Goal: Task Accomplishment & Management: Complete application form

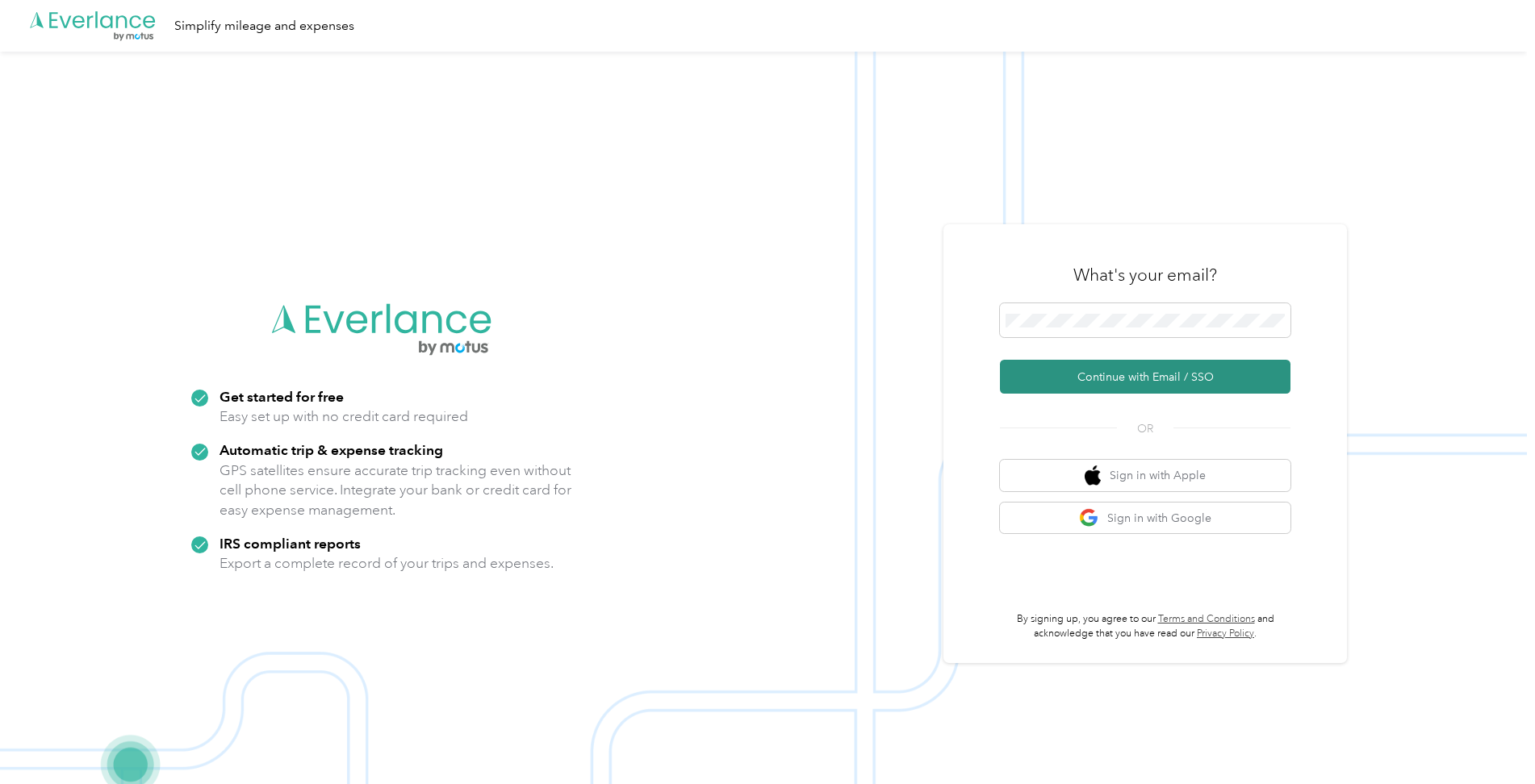
click at [1055, 380] on button "Continue with Email / SSO" at bounding box center [1145, 376] width 291 height 34
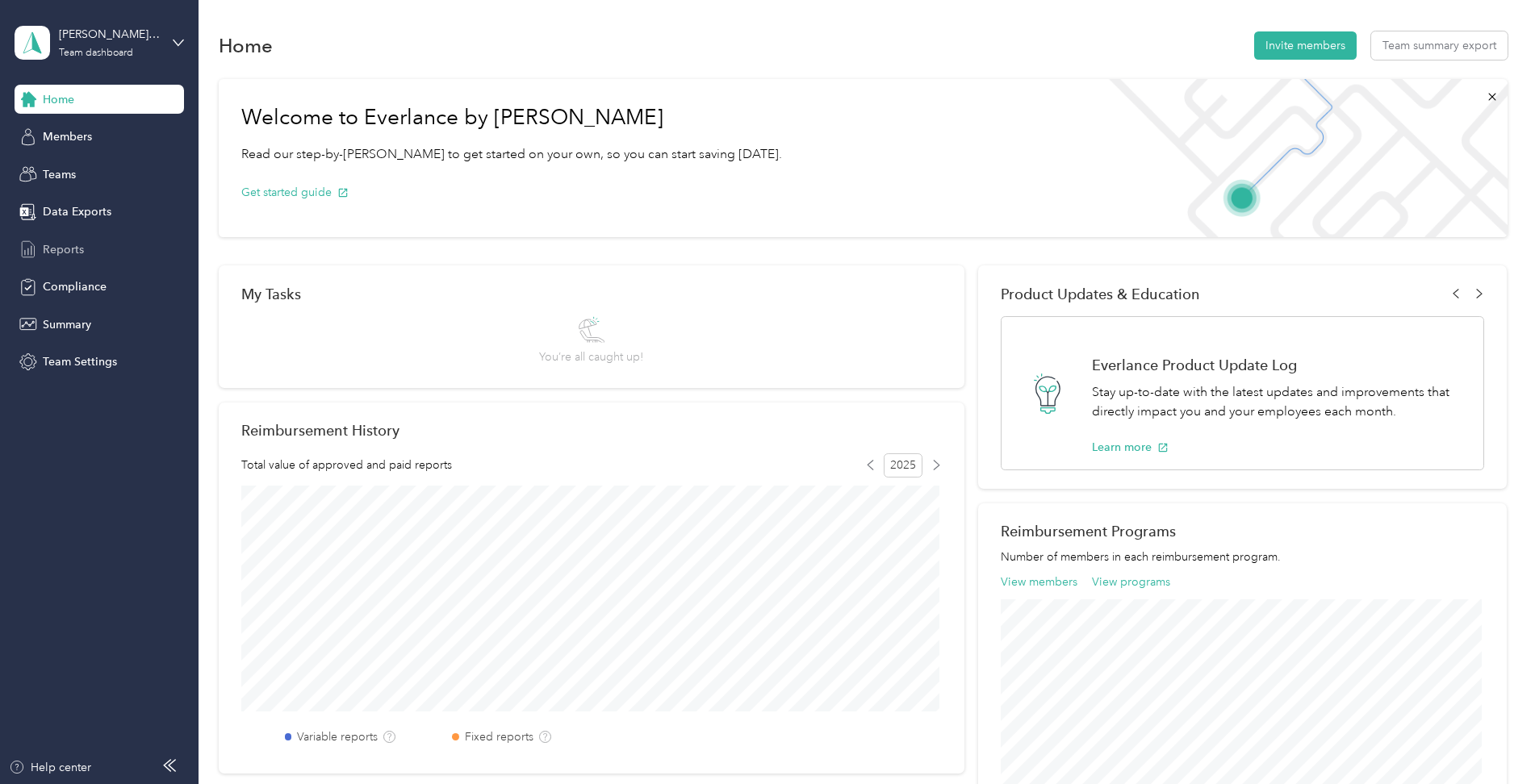
click at [50, 251] on span "Reports" at bounding box center [63, 250] width 42 height 17
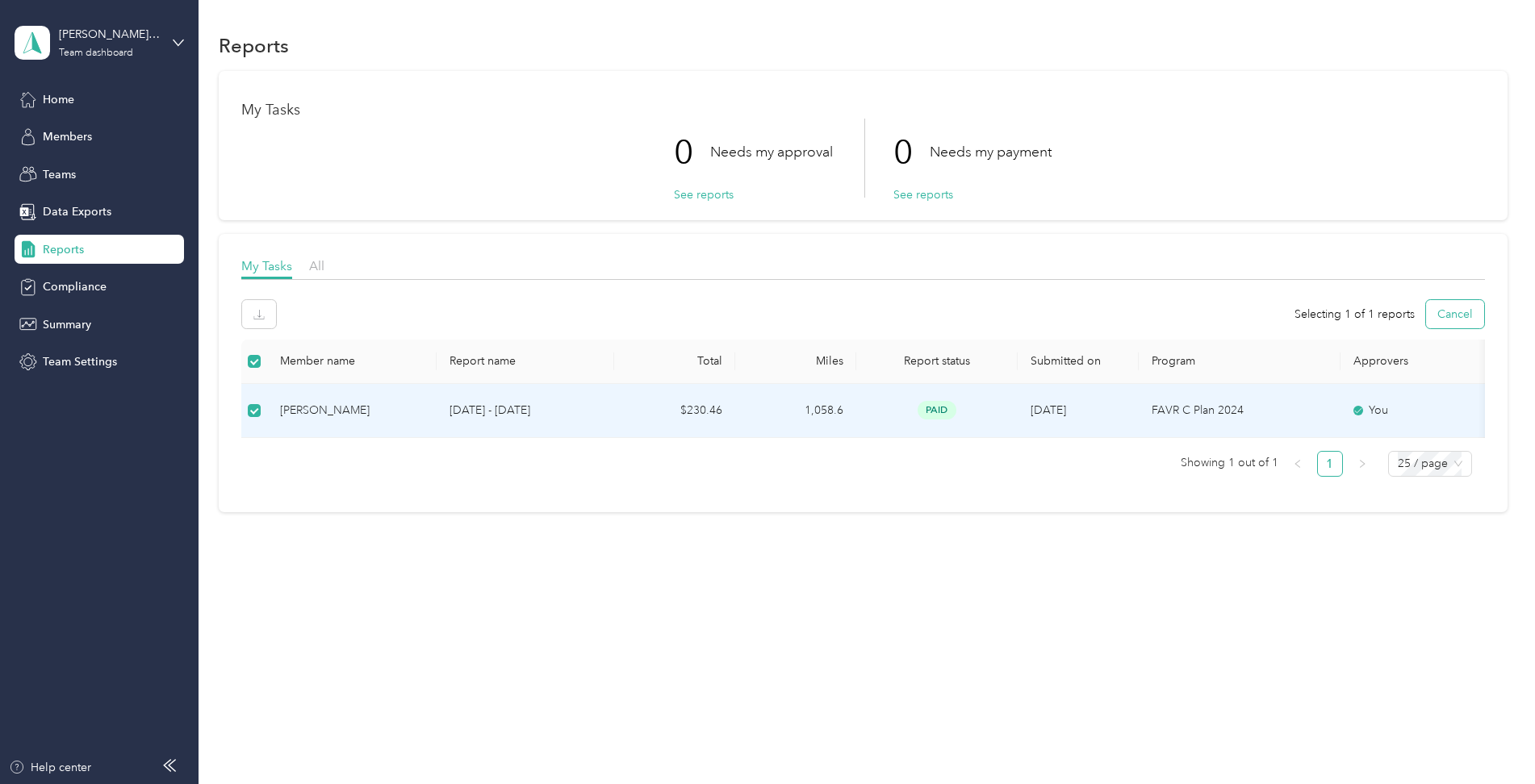
click at [1468, 319] on button "Cancel" at bounding box center [1456, 314] width 59 height 28
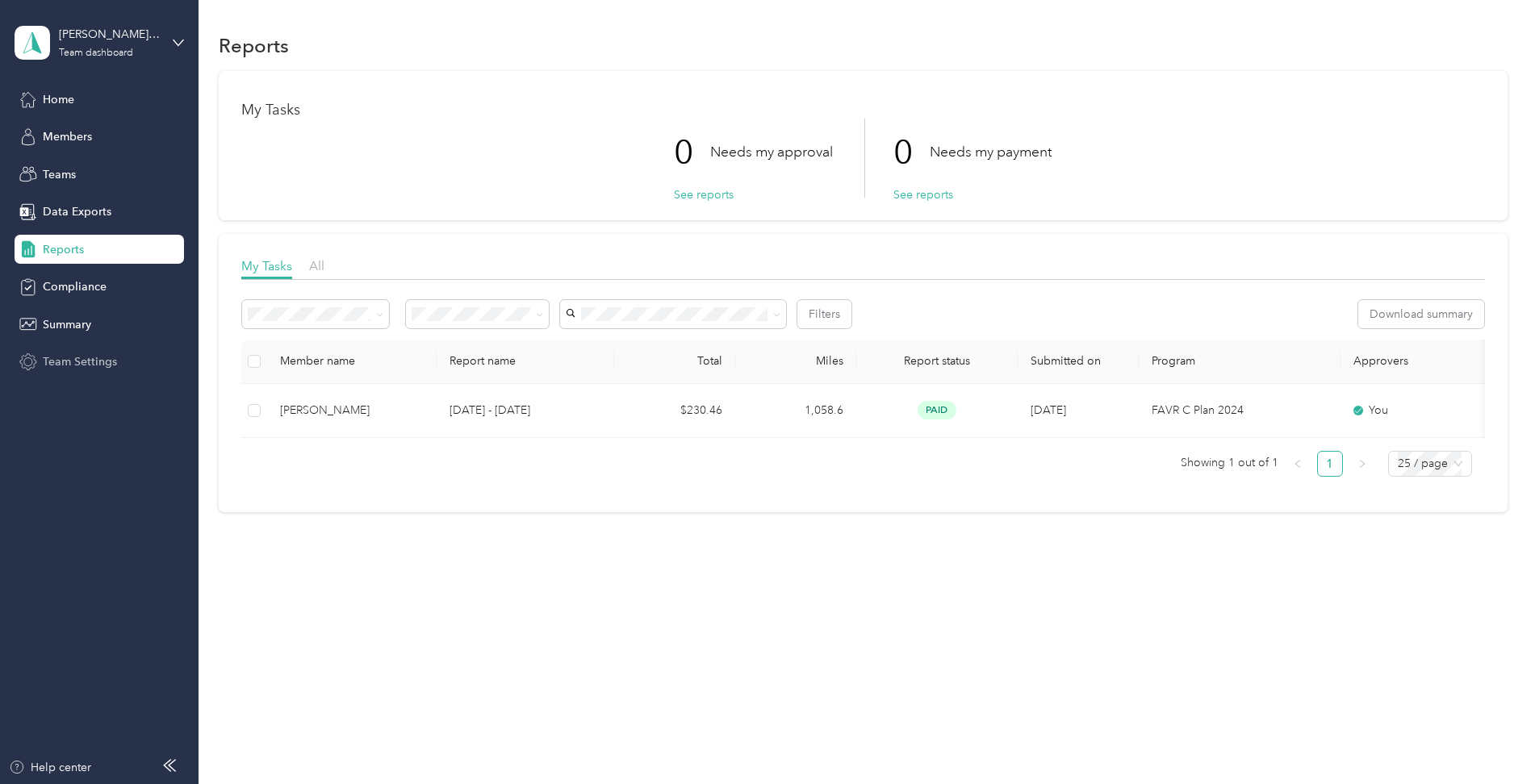
click at [72, 365] on span "Team Settings" at bounding box center [79, 362] width 75 height 17
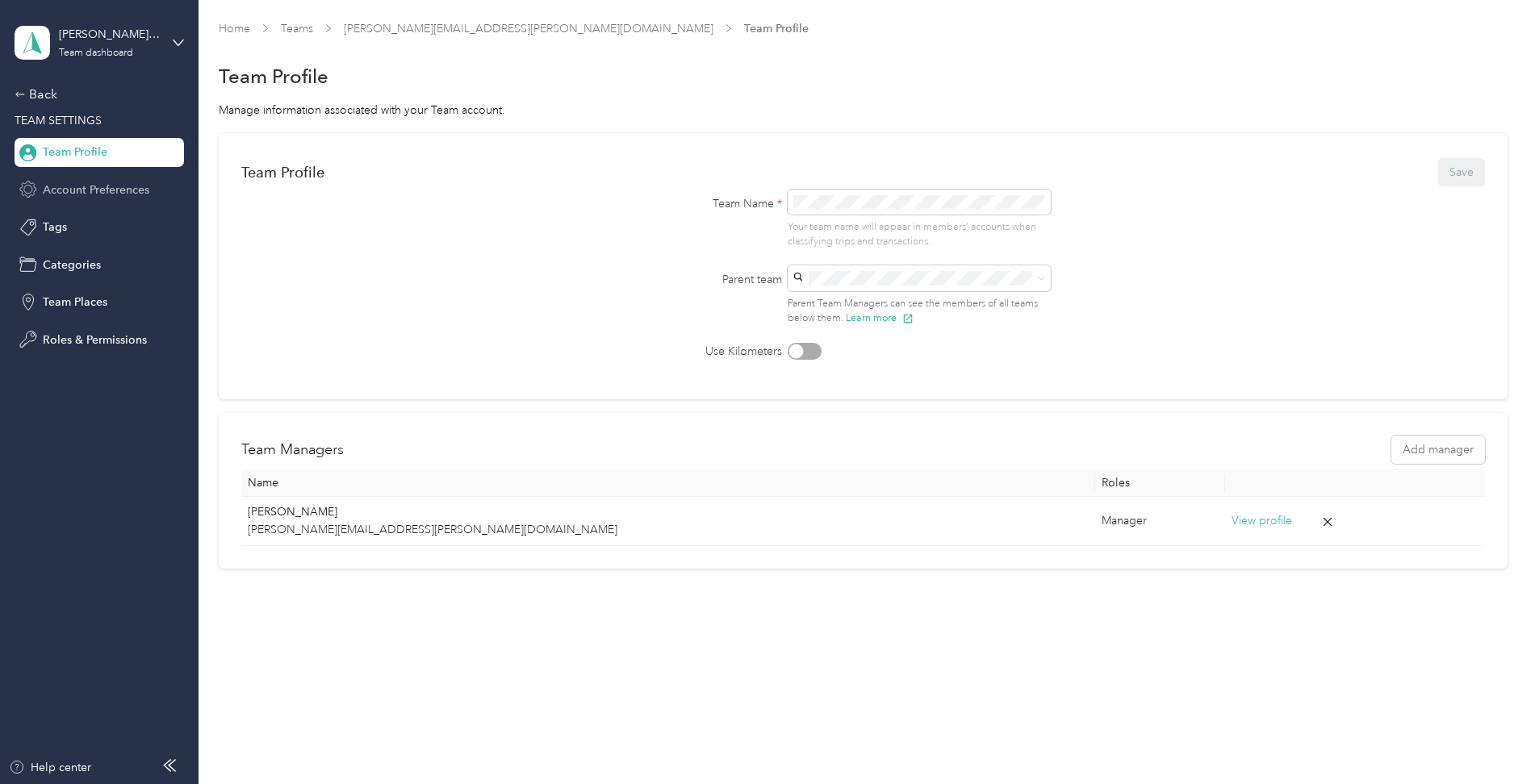
click at [76, 188] on span "Account Preferences" at bounding box center [95, 190] width 107 height 17
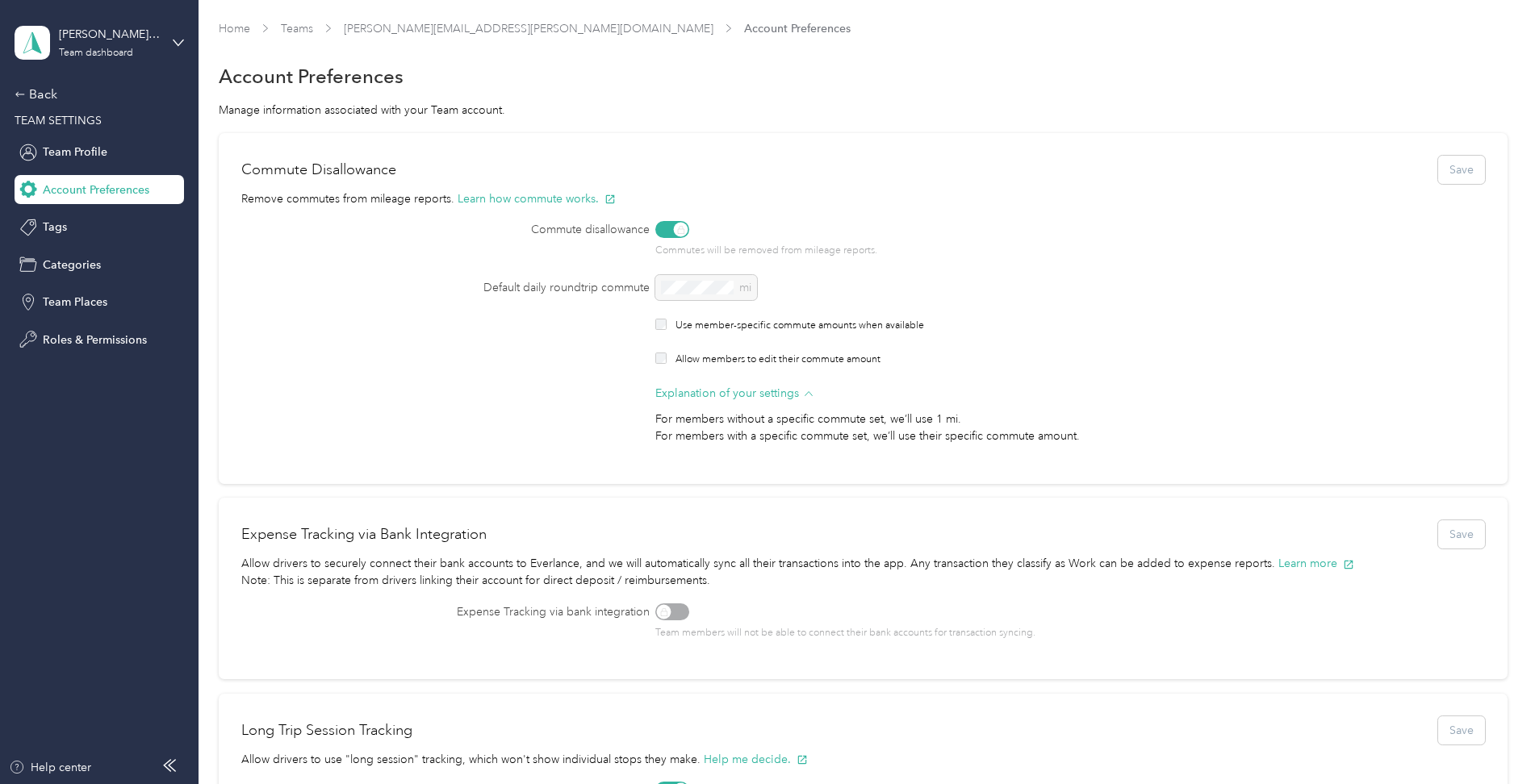
click at [688, 290] on div "mi" at bounding box center [1018, 288] width 726 height 25
click at [164, 39] on div "[PERSON_NAME][EMAIL_ADDRESS][PERSON_NAME][DOMAIN_NAME] Team dashboard" at bounding box center [99, 42] width 170 height 57
click at [105, 170] on div "Personal dashboard" at bounding box center [80, 169] width 102 height 17
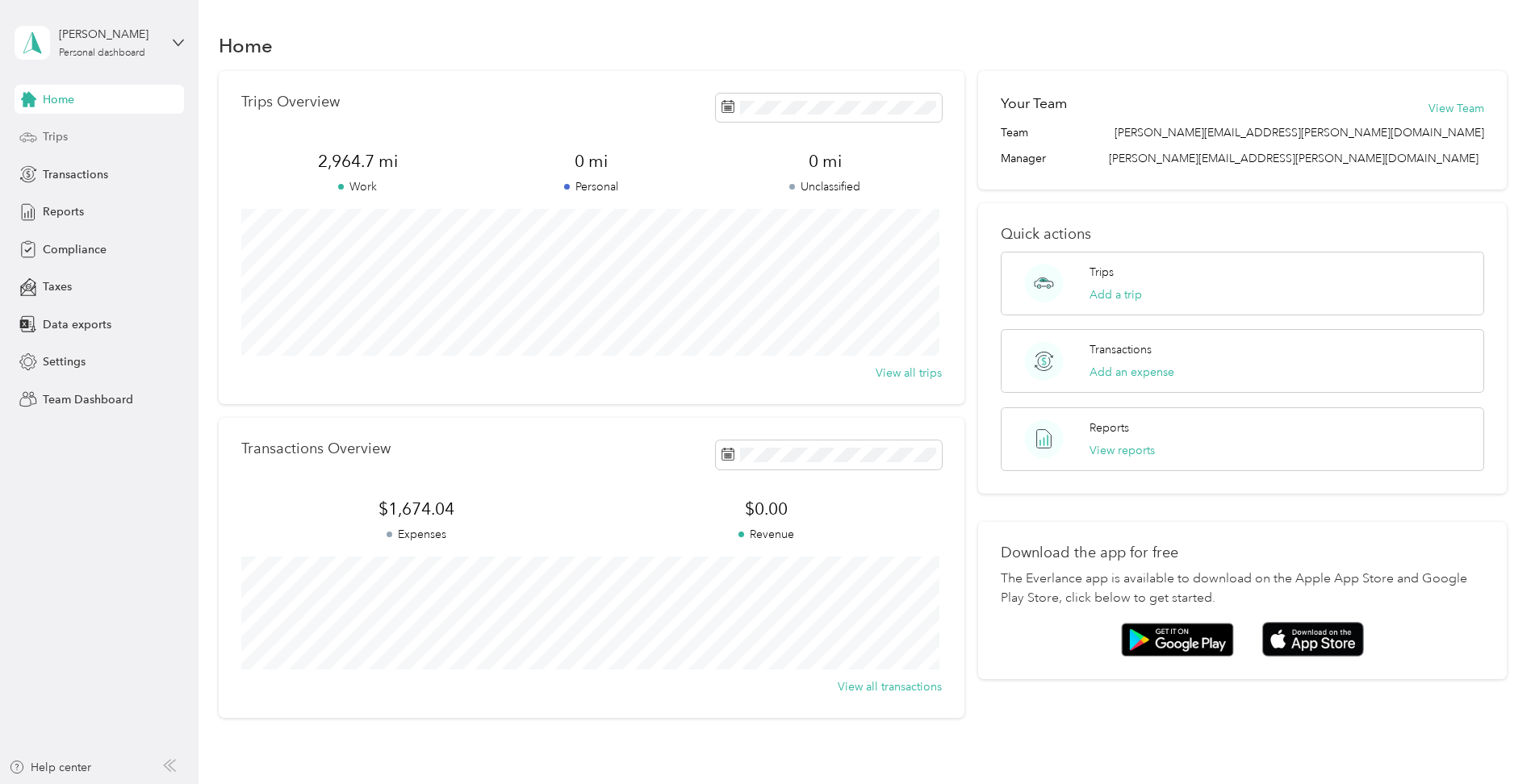
click at [73, 136] on div "Trips" at bounding box center [99, 137] width 170 height 29
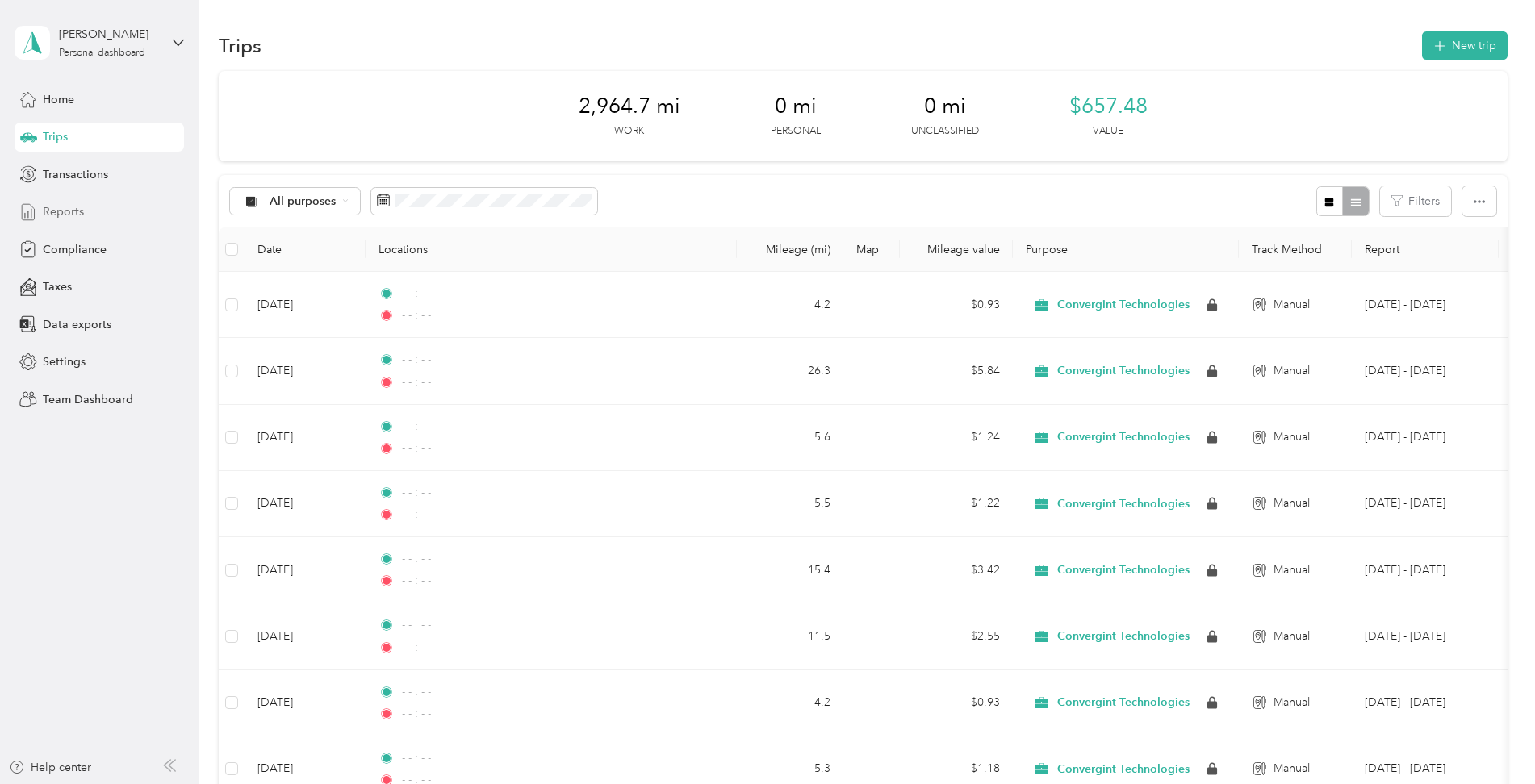
click at [47, 208] on span "Reports" at bounding box center [63, 211] width 42 height 17
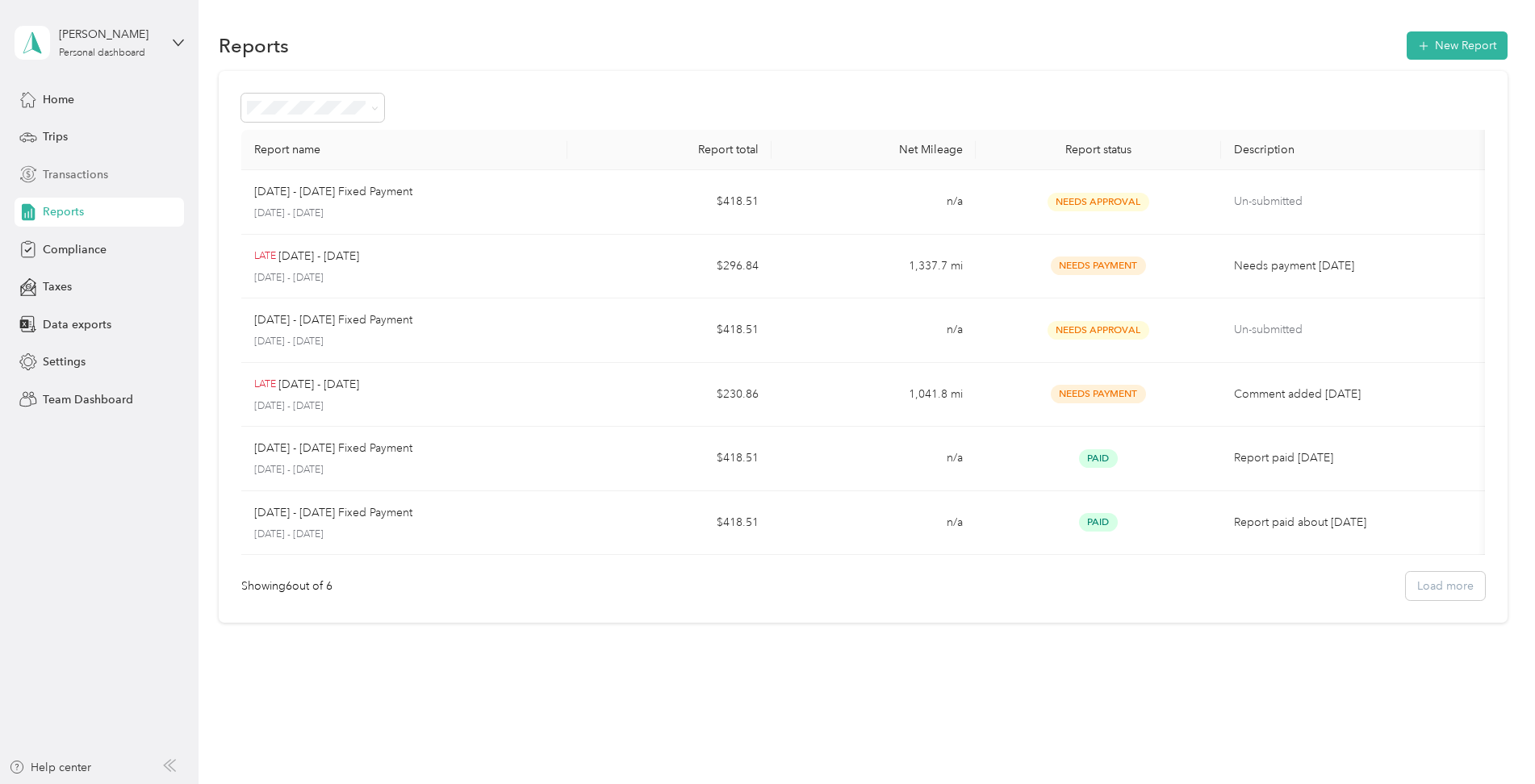
click at [83, 179] on span "Transactions" at bounding box center [75, 175] width 65 height 17
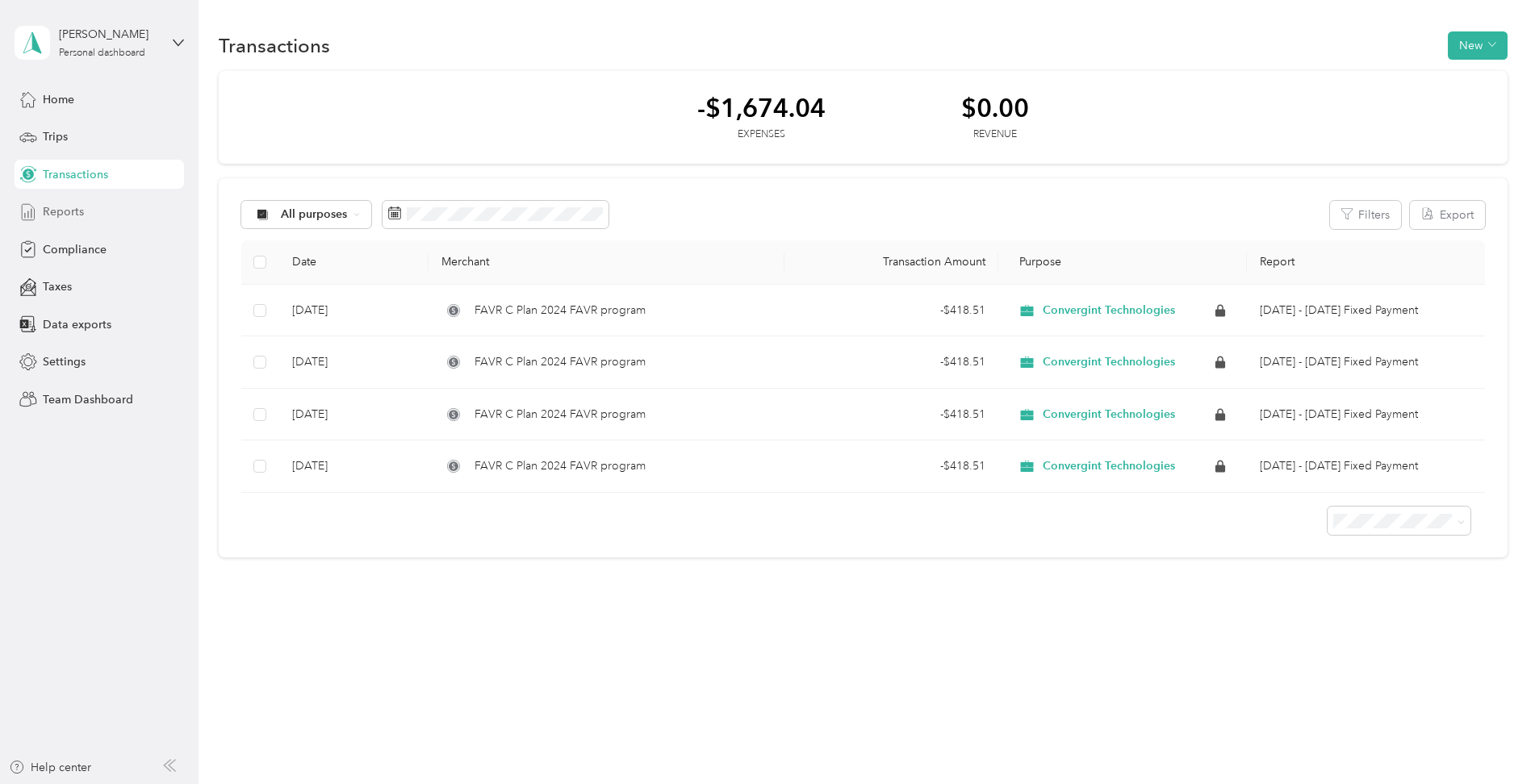
click at [92, 214] on div "Reports" at bounding box center [99, 211] width 170 height 29
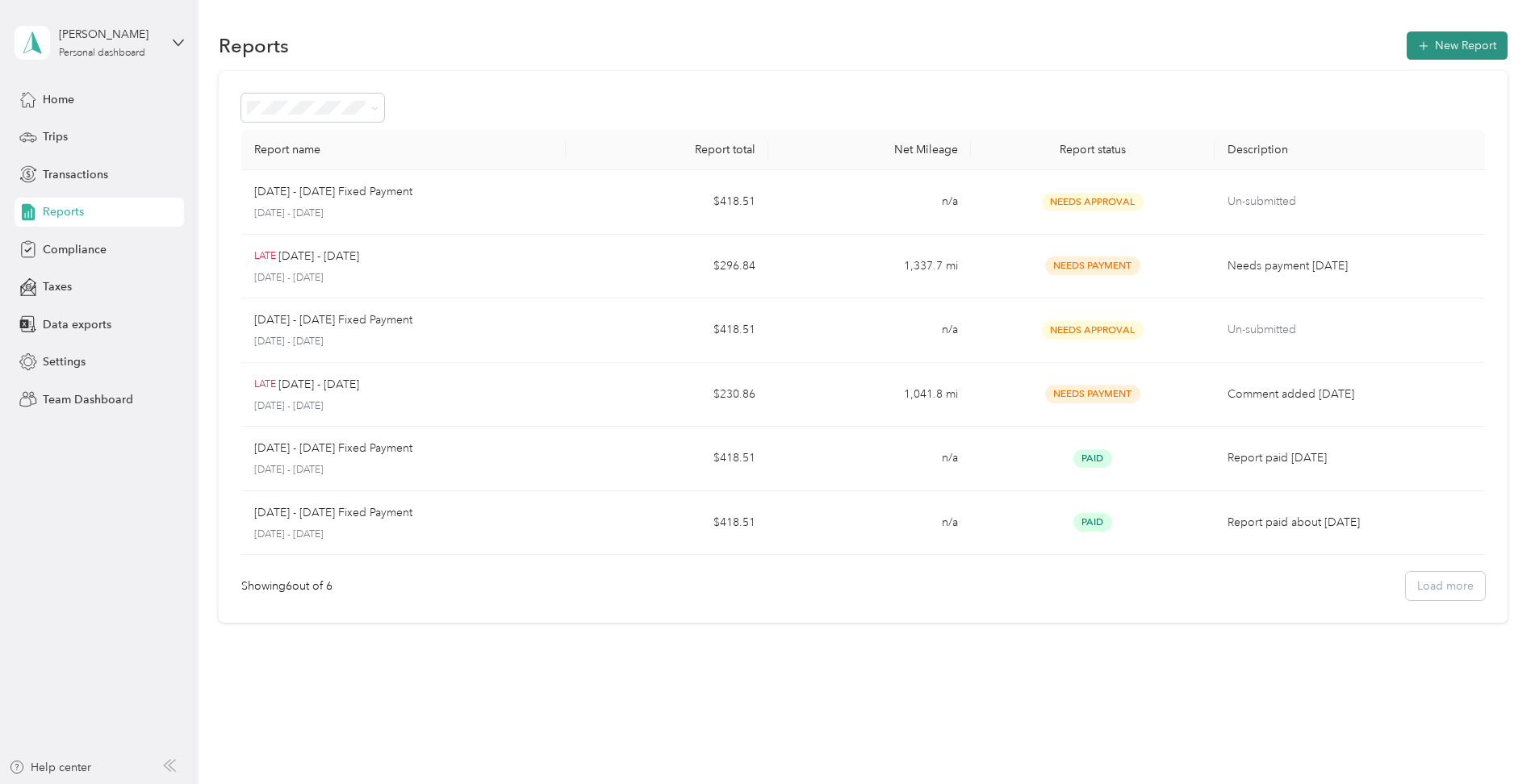
click at [1429, 51] on button "New Report" at bounding box center [1457, 45] width 101 height 28
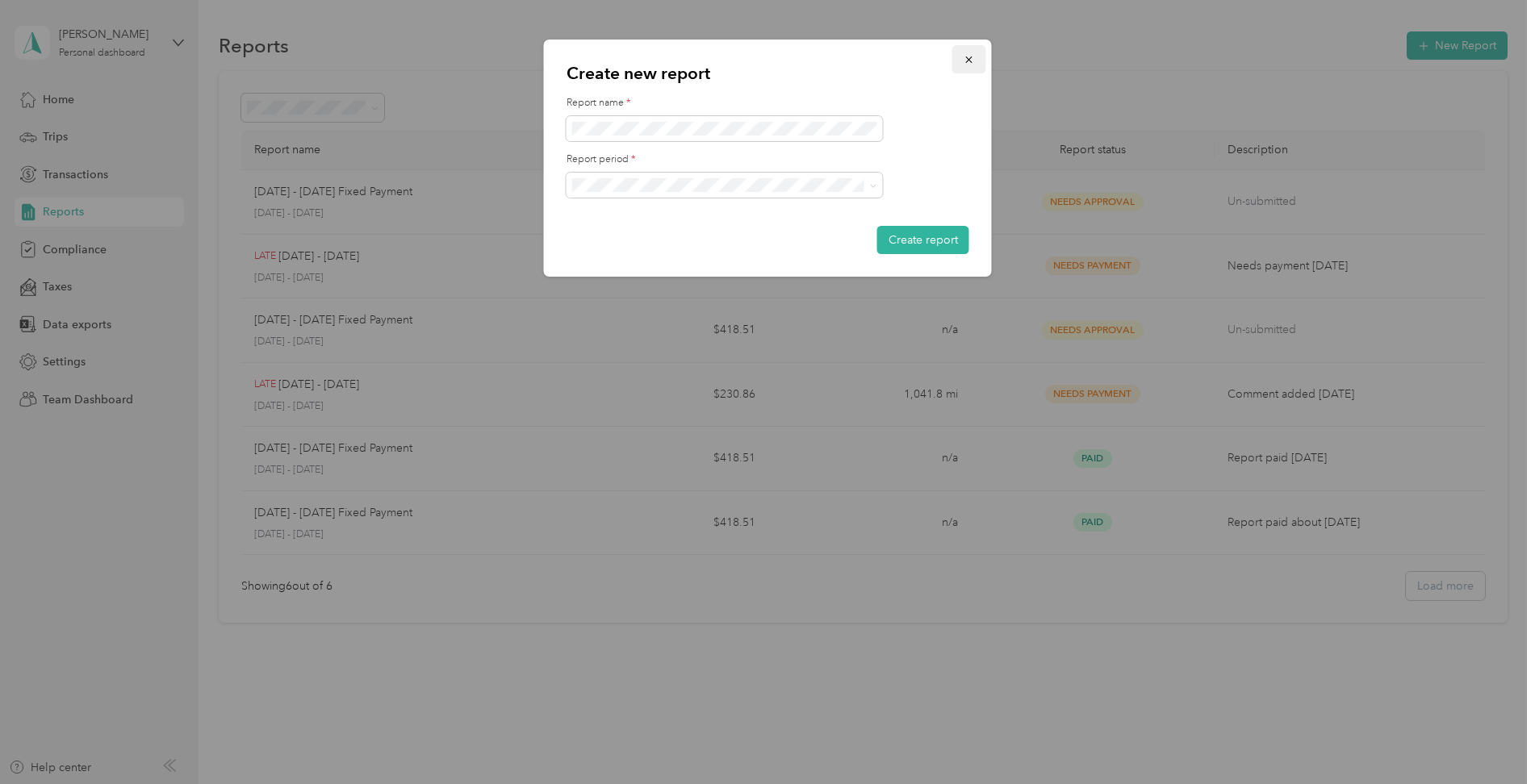
click at [971, 61] on icon "button" at bounding box center [969, 59] width 7 height 7
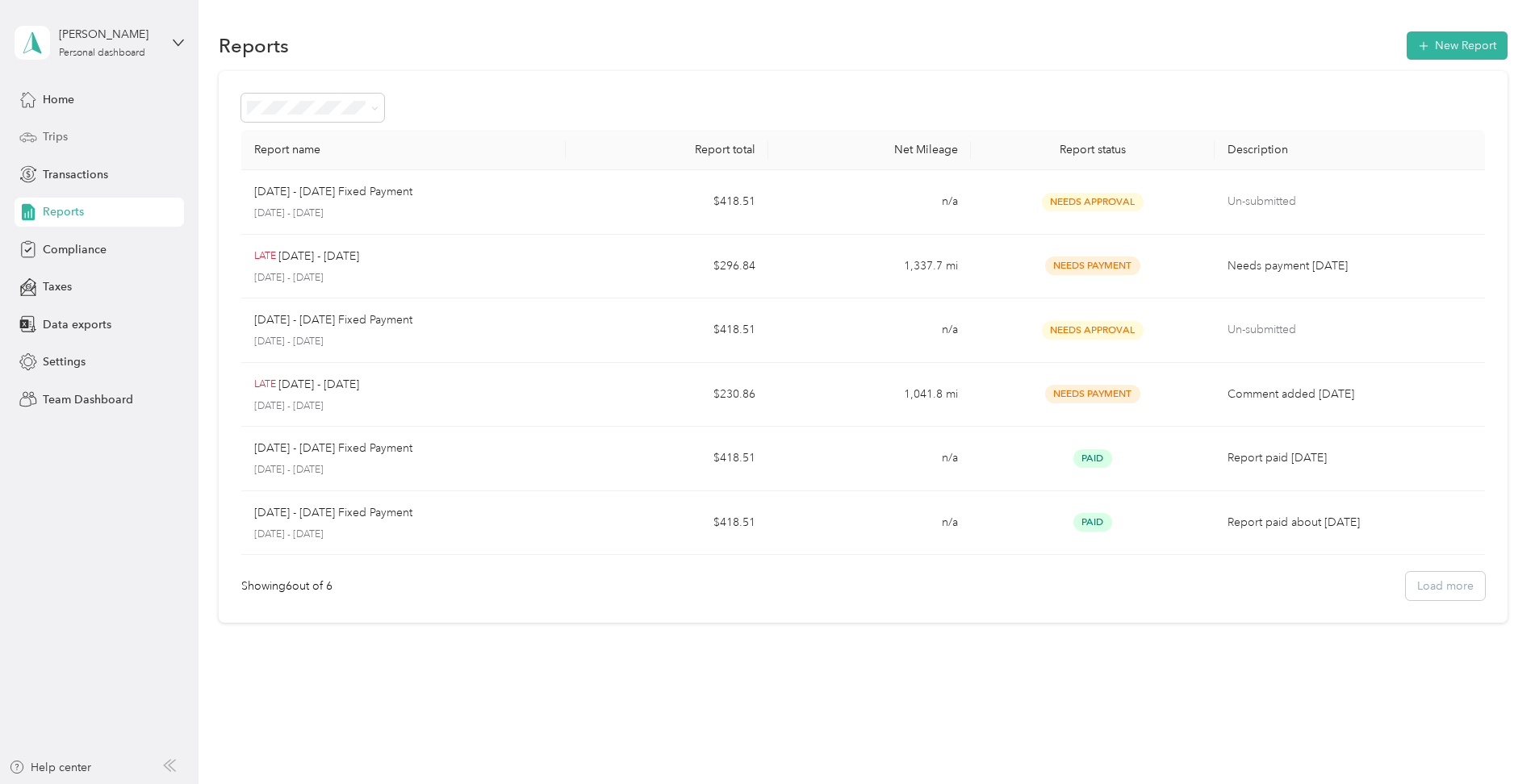
click at [64, 144] on span "Trips" at bounding box center [55, 137] width 25 height 17
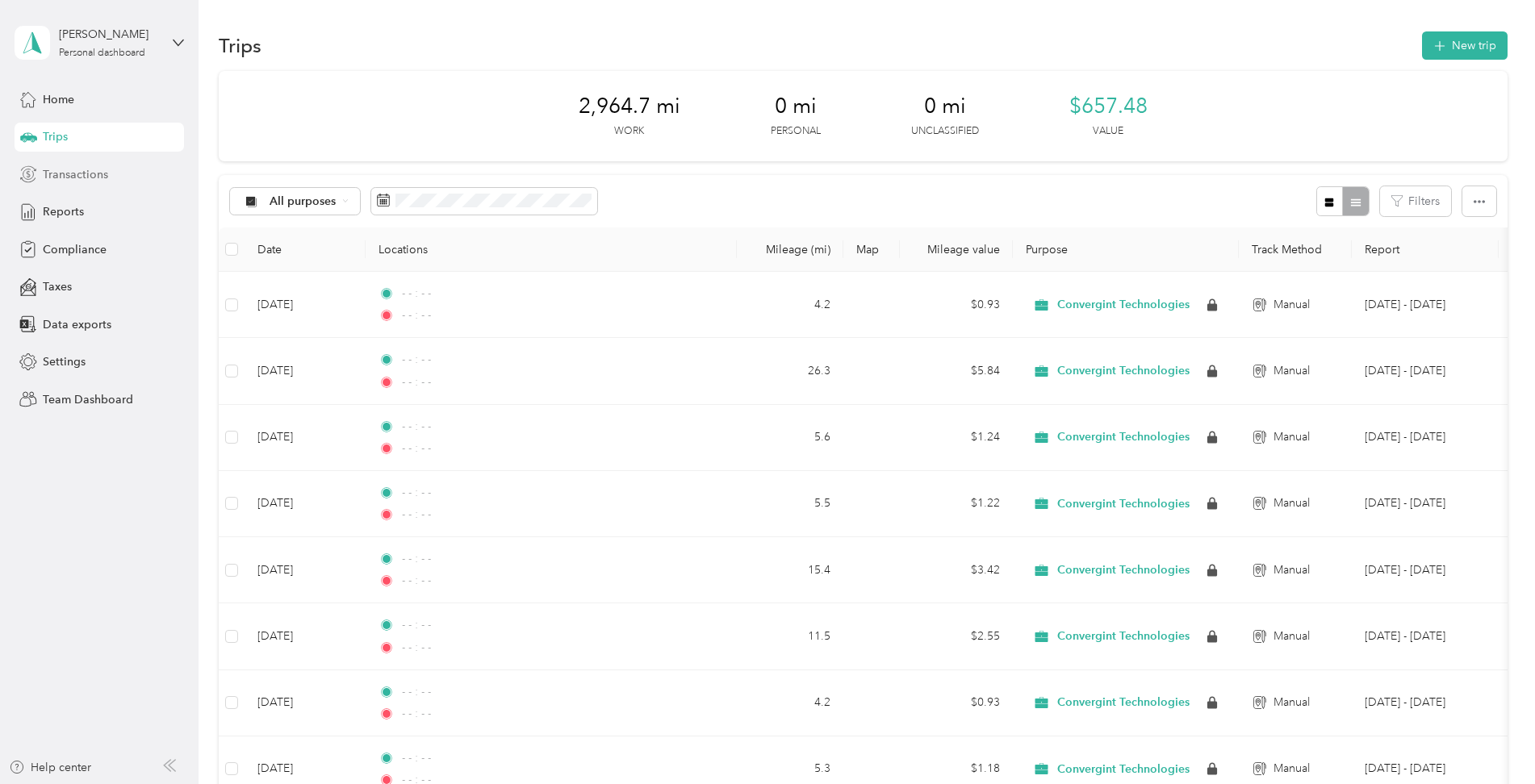
click at [79, 177] on span "Transactions" at bounding box center [75, 175] width 65 height 17
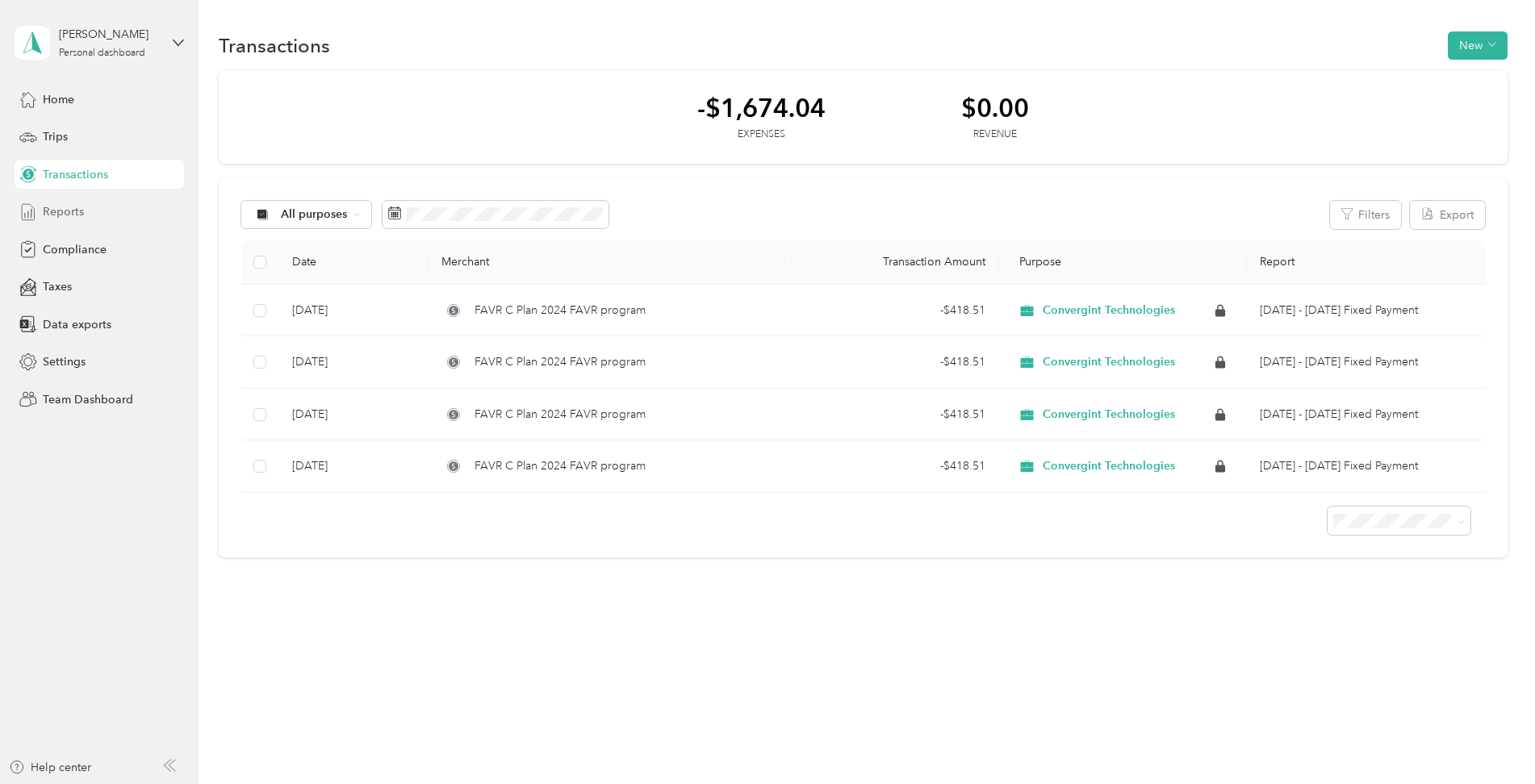
click at [82, 218] on span "Reports" at bounding box center [63, 211] width 42 height 17
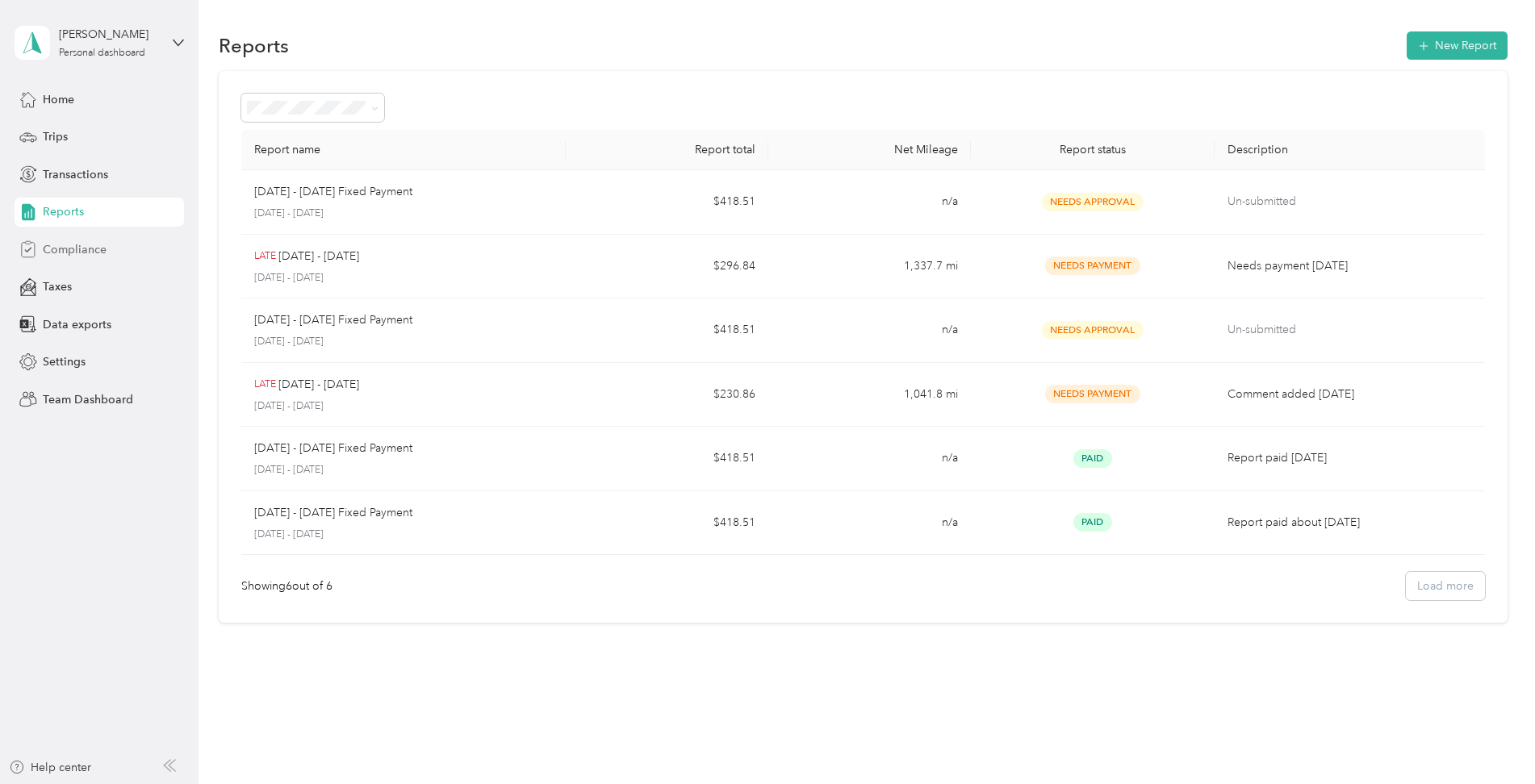
click at [80, 259] on div "Compliance" at bounding box center [99, 249] width 170 height 29
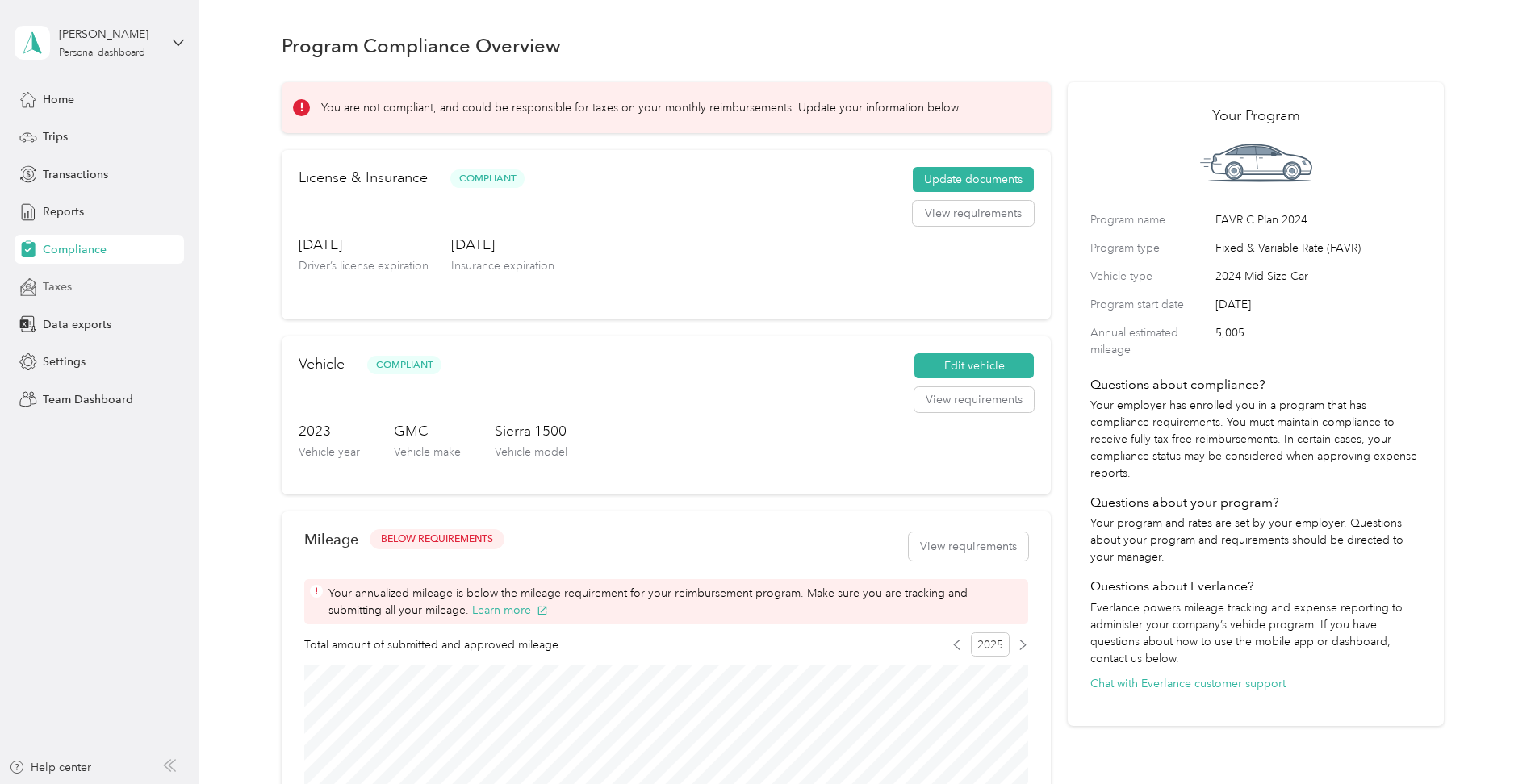
click at [64, 289] on span "Taxes" at bounding box center [57, 287] width 29 height 17
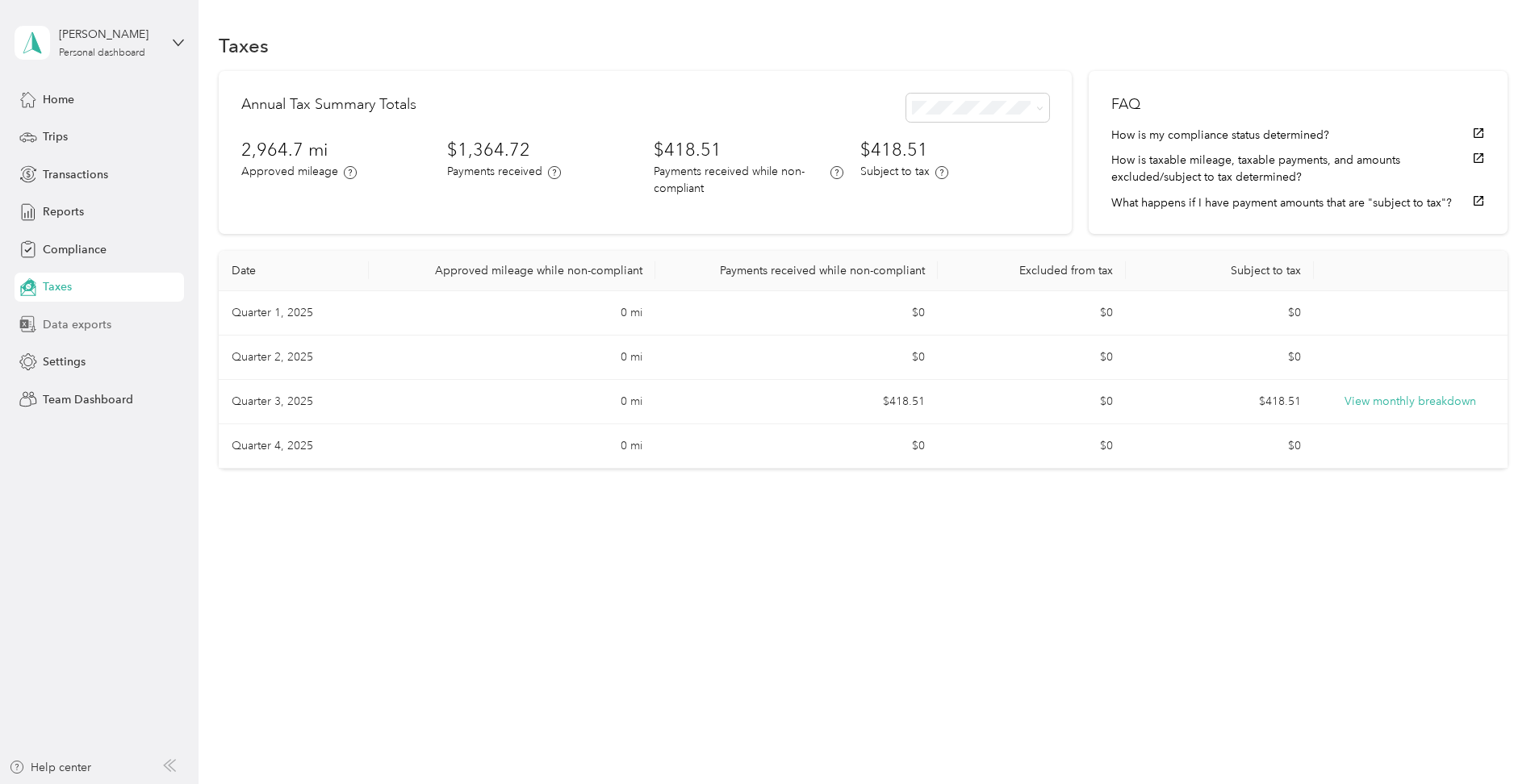
click at [64, 334] on div "Data exports" at bounding box center [99, 324] width 170 height 29
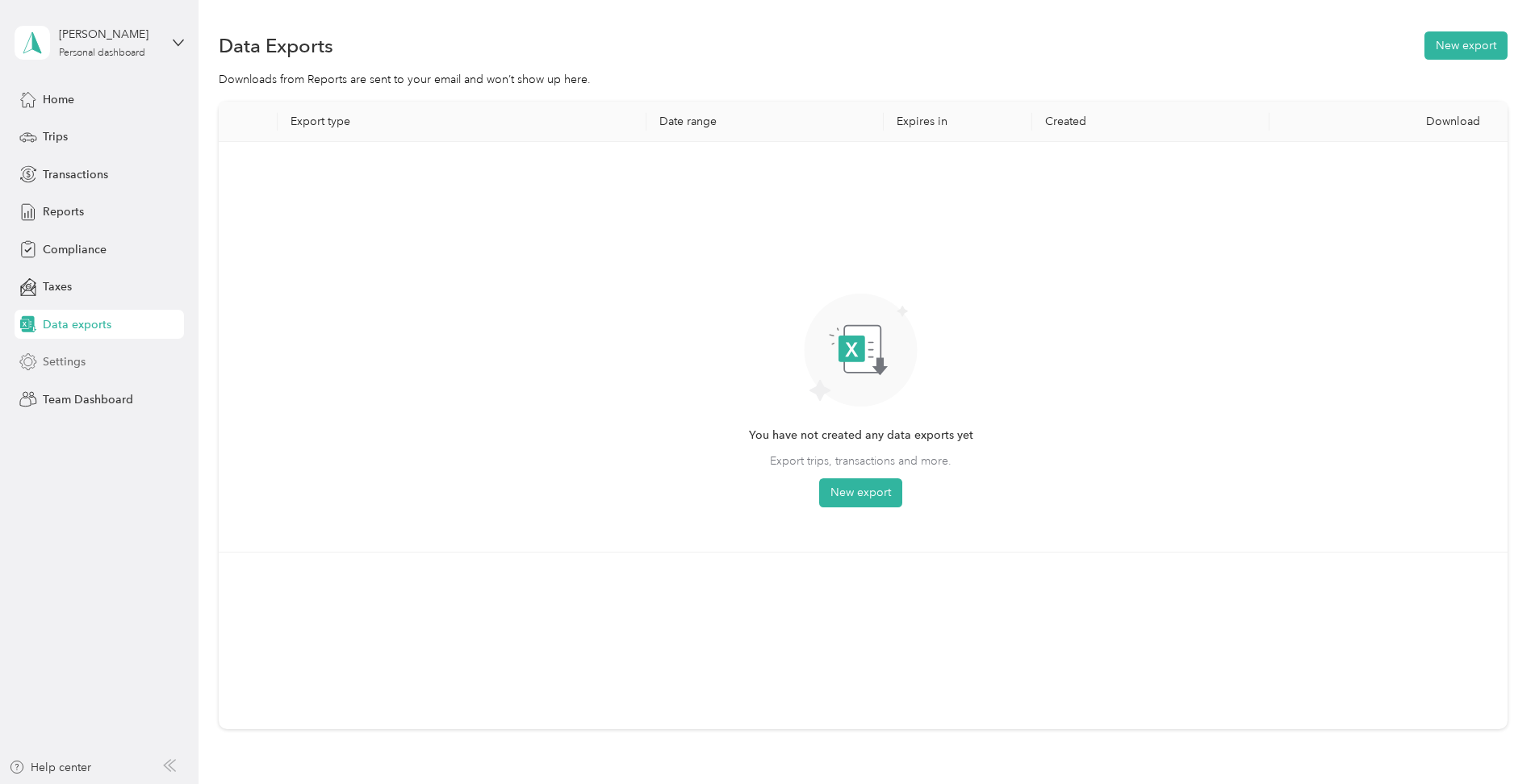
click at [70, 359] on span "Settings" at bounding box center [63, 362] width 42 height 17
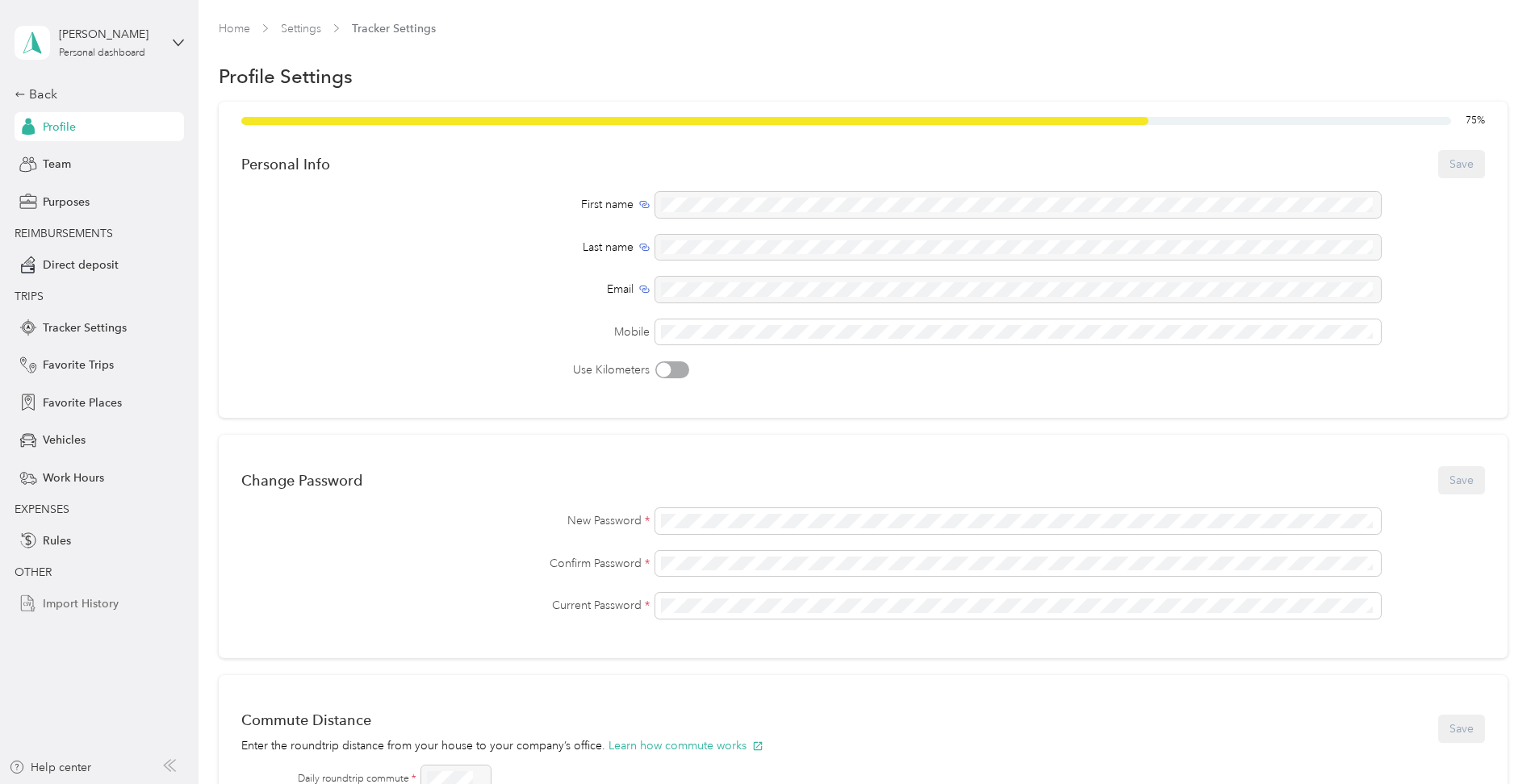
drag, startPoint x: 92, startPoint y: 609, endPoint x: 114, endPoint y: 607, distance: 22.1
click at [92, 607] on span "Import History" at bounding box center [80, 604] width 76 height 17
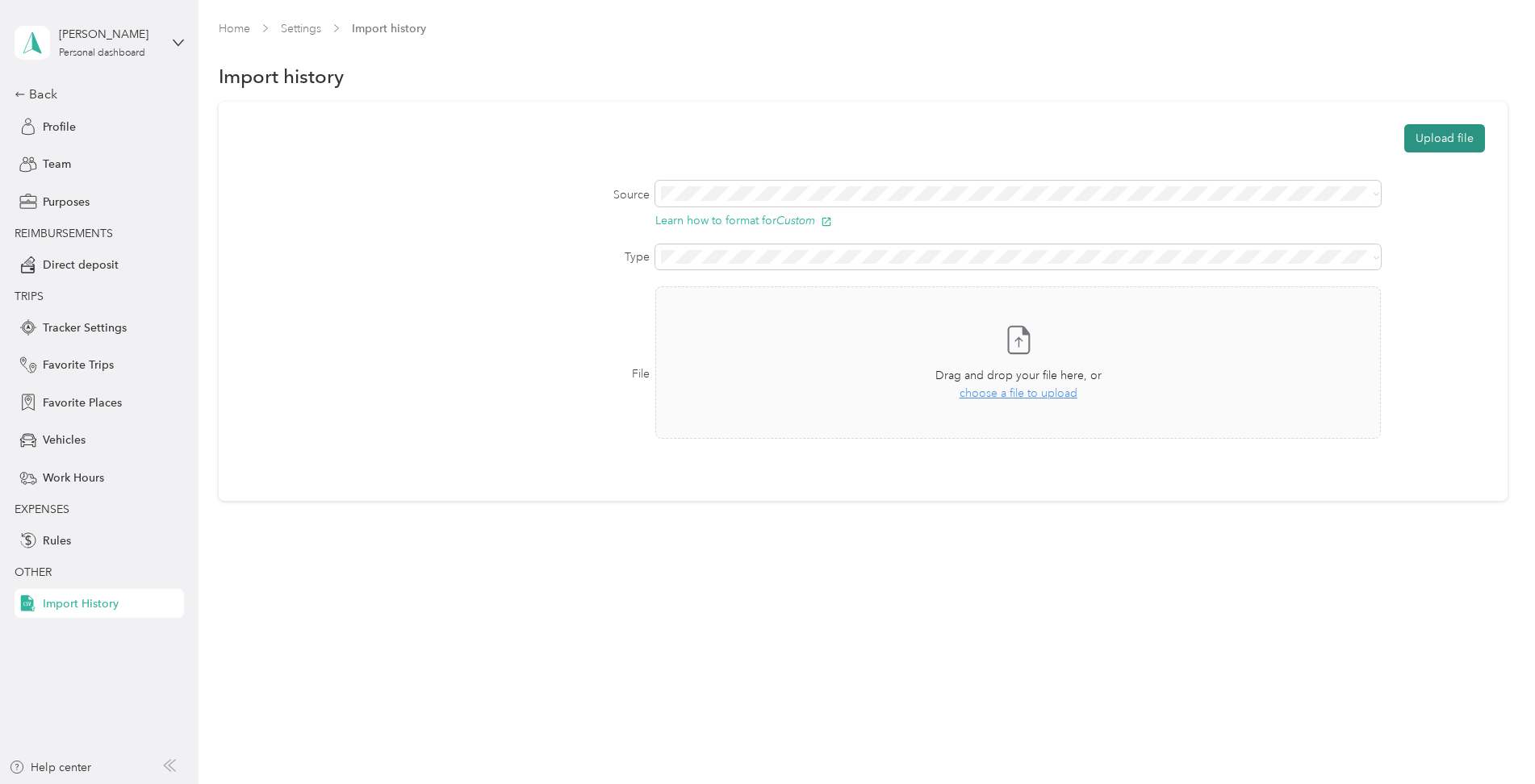
click at [1438, 133] on button "Upload file" at bounding box center [1445, 139] width 81 height 28
click at [1048, 394] on span "choose a file to upload" at bounding box center [1019, 393] width 118 height 14
click at [1441, 136] on button "Upload file" at bounding box center [1445, 139] width 81 height 28
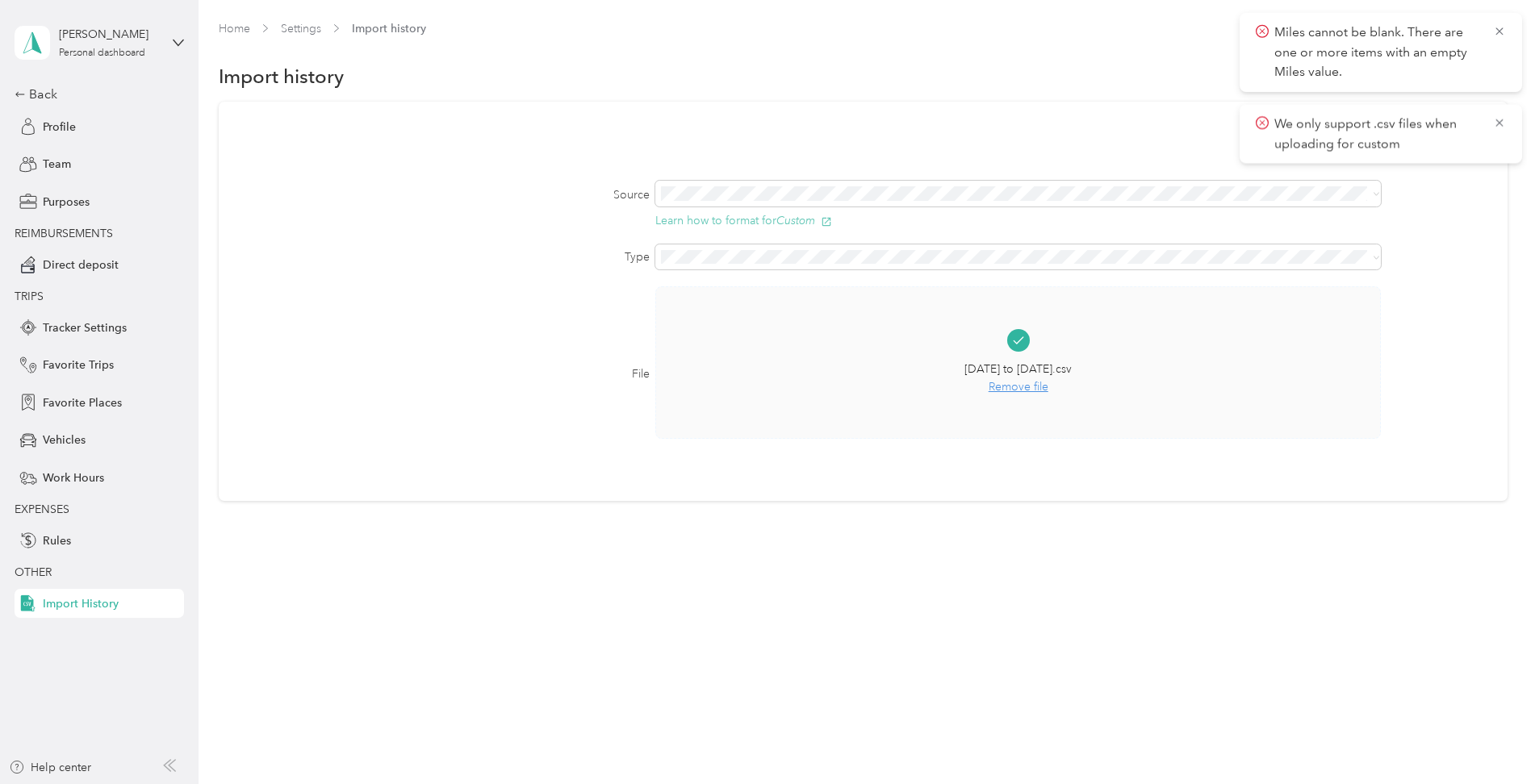
click at [810, 217] on icon "Custom" at bounding box center [796, 221] width 39 height 13
click at [1030, 387] on span "Remove file" at bounding box center [1019, 387] width 108 height 18
click at [999, 398] on span "choose a file to upload" at bounding box center [1019, 393] width 118 height 14
click at [1502, 116] on icon at bounding box center [1500, 122] width 13 height 14
click at [1501, 30] on icon at bounding box center [1500, 31] width 13 height 14
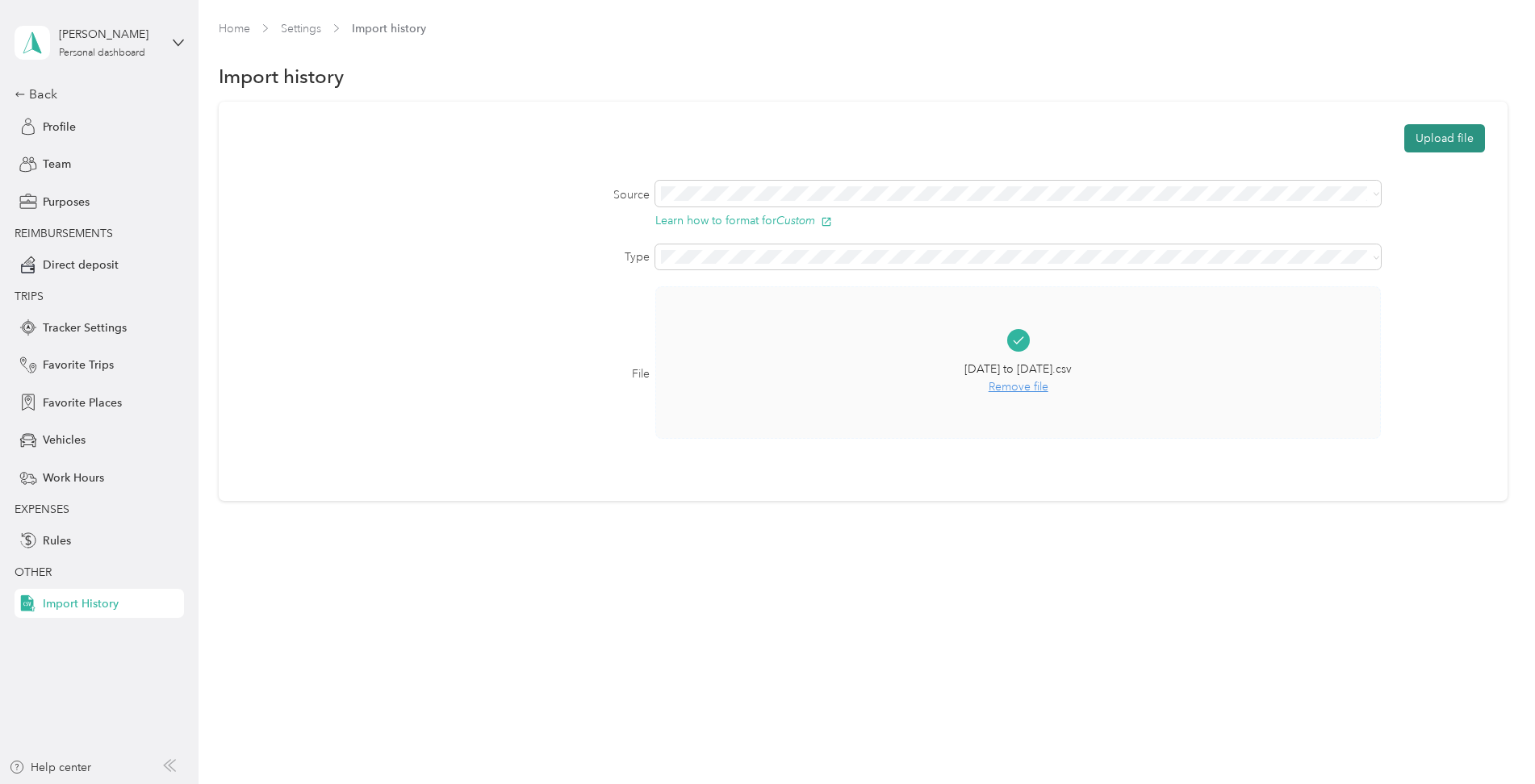
click at [1451, 139] on button "Upload file" at bounding box center [1445, 139] width 81 height 28
click at [1035, 391] on span "Remove file" at bounding box center [1019, 387] width 108 height 18
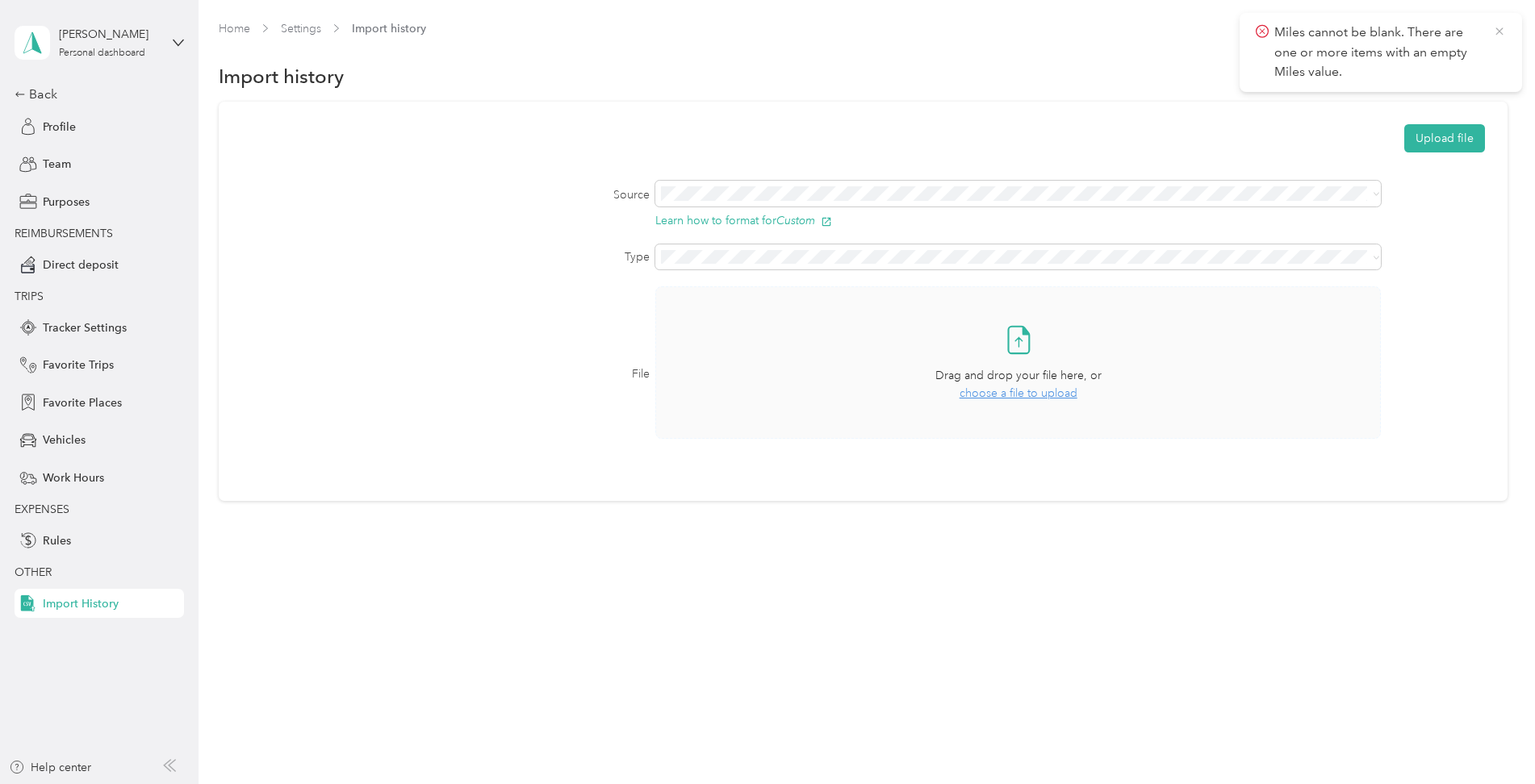
click at [1503, 29] on icon at bounding box center [1500, 31] width 13 height 14
click at [1017, 402] on div "Take a photo or choose a photo from your library Drag and drop your file here, …" at bounding box center [1019, 362] width 699 height 125
drag, startPoint x: 1447, startPoint y: 137, endPoint x: 1504, endPoint y: 250, distance: 126.6
click at [1448, 137] on button "Upload file" at bounding box center [1445, 139] width 81 height 28
click at [14, 86] on div "Back" at bounding box center [94, 94] width 161 height 20
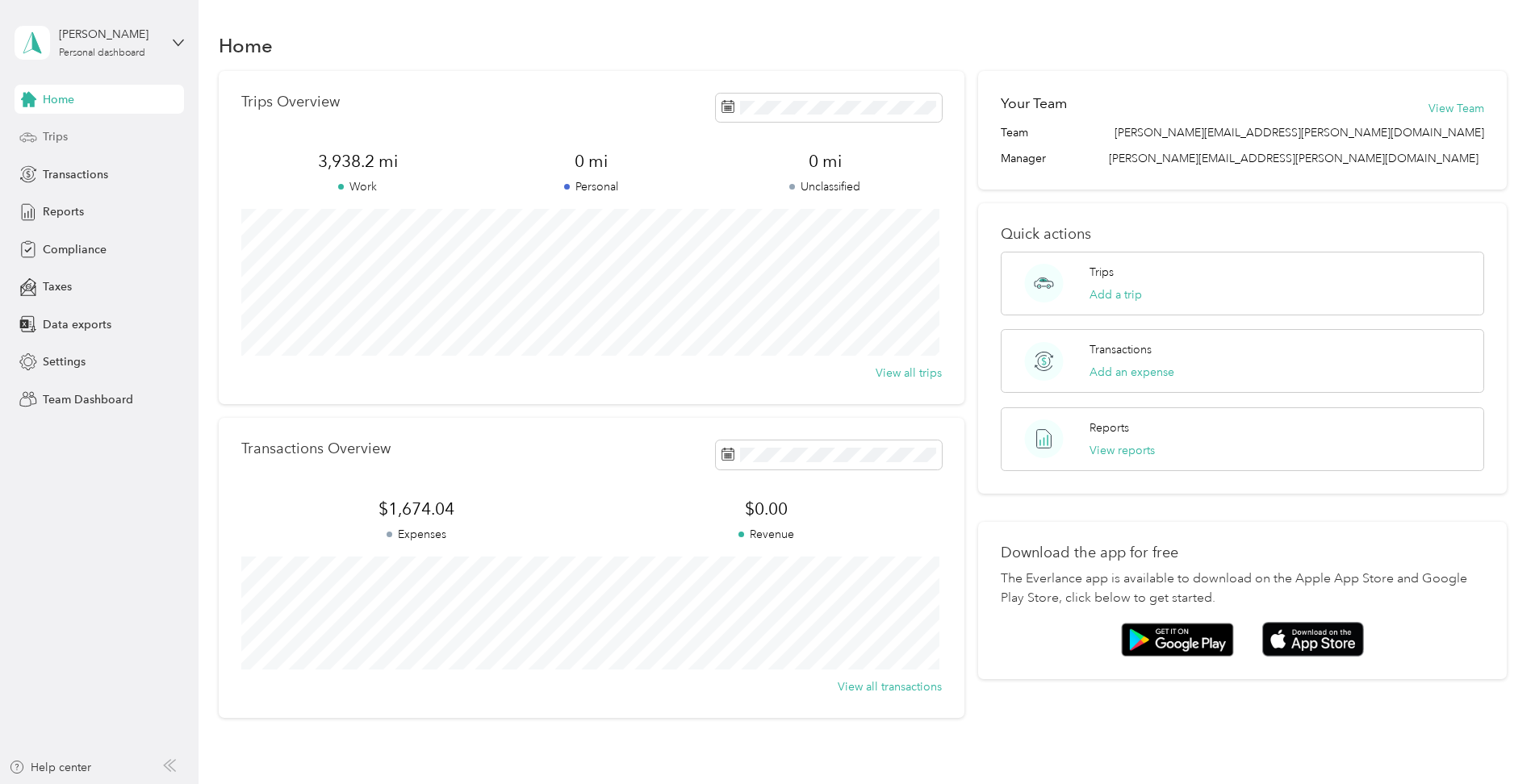
click at [48, 131] on span "Trips" at bounding box center [55, 137] width 25 height 17
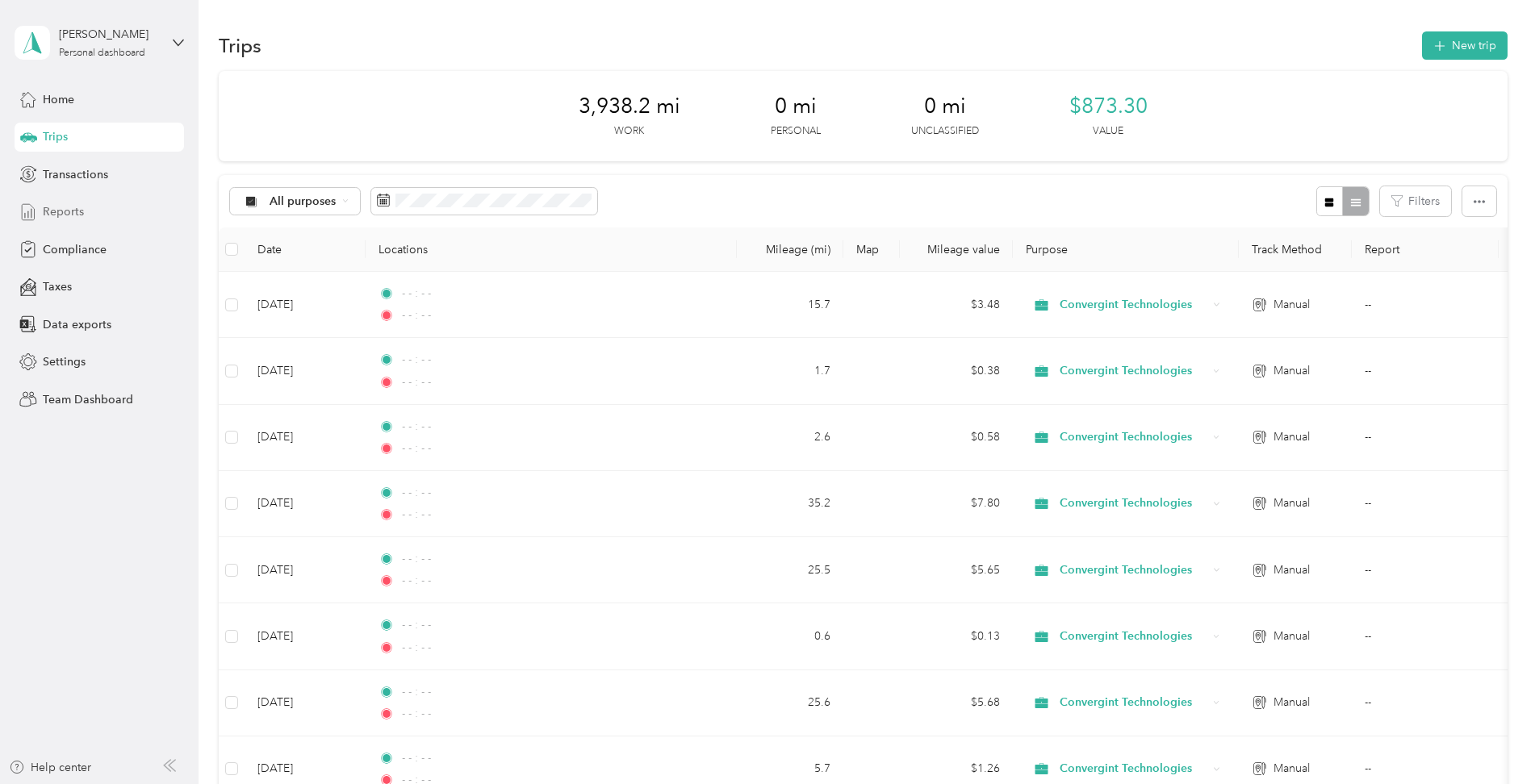
click at [60, 209] on span "Reports" at bounding box center [63, 211] width 42 height 17
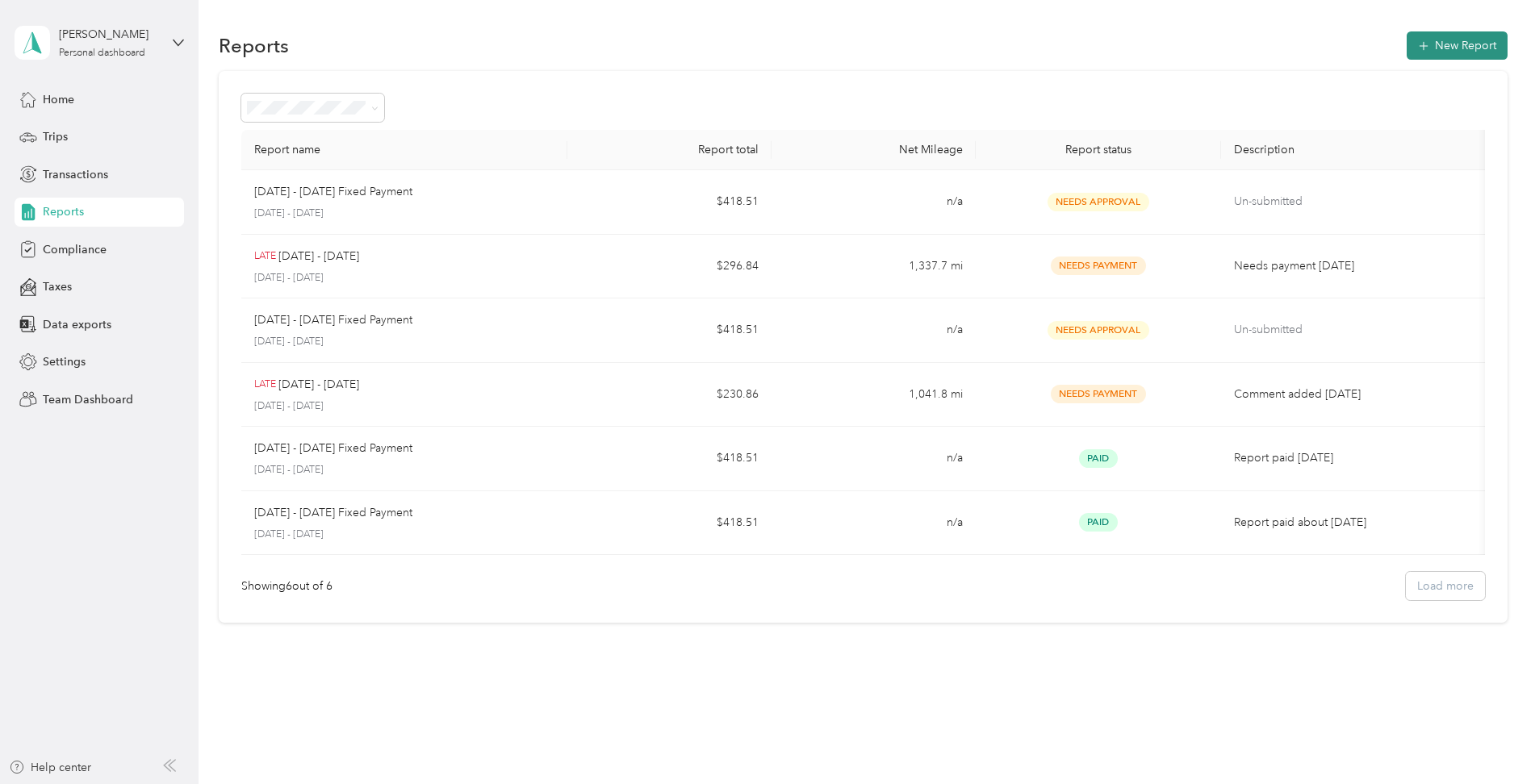
click at [1462, 51] on button "New Report" at bounding box center [1457, 45] width 101 height 28
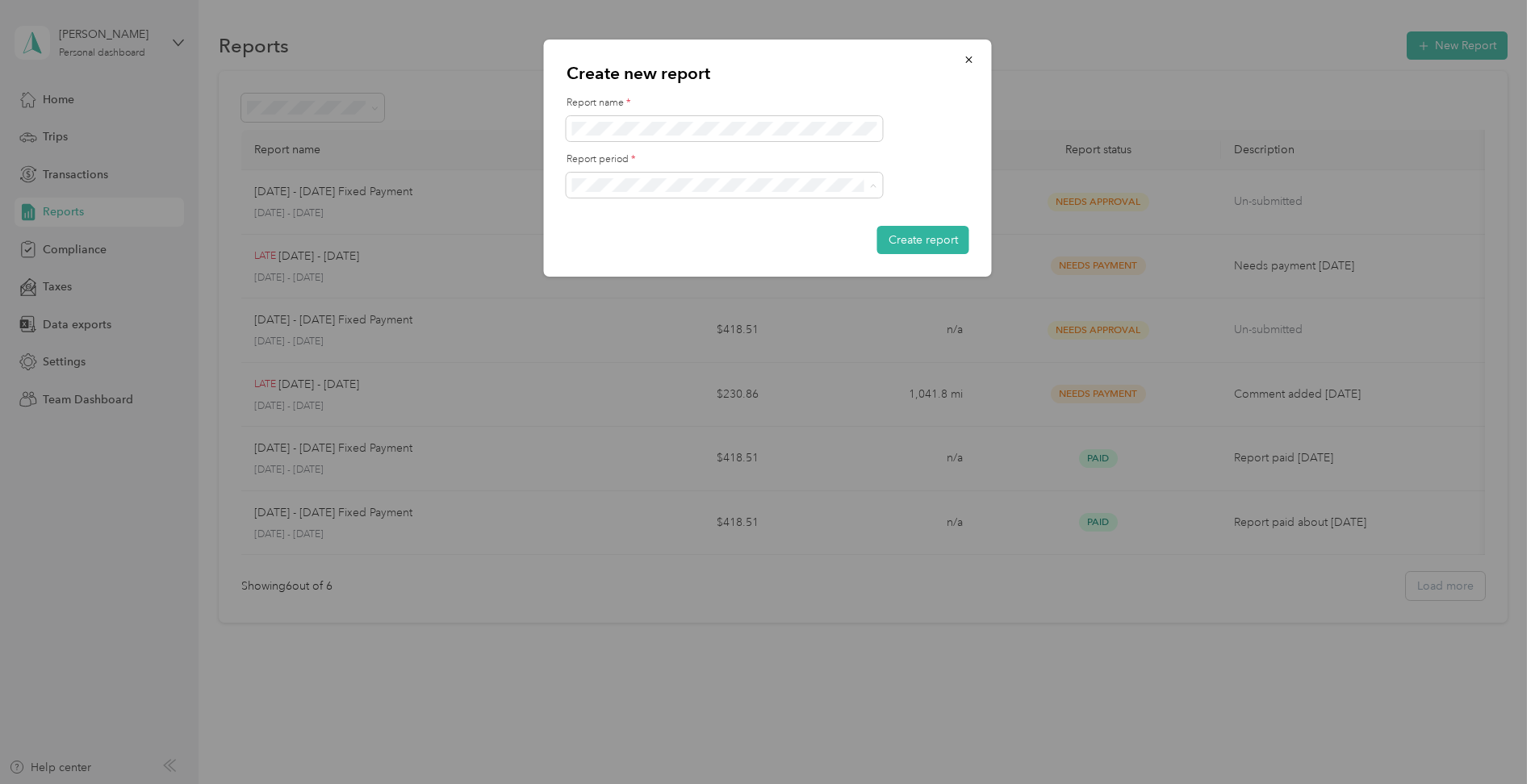
click at [637, 232] on li "[DATE] - [DATE]" at bounding box center [724, 242] width 316 height 28
click at [902, 234] on button "Create report" at bounding box center [922, 240] width 92 height 28
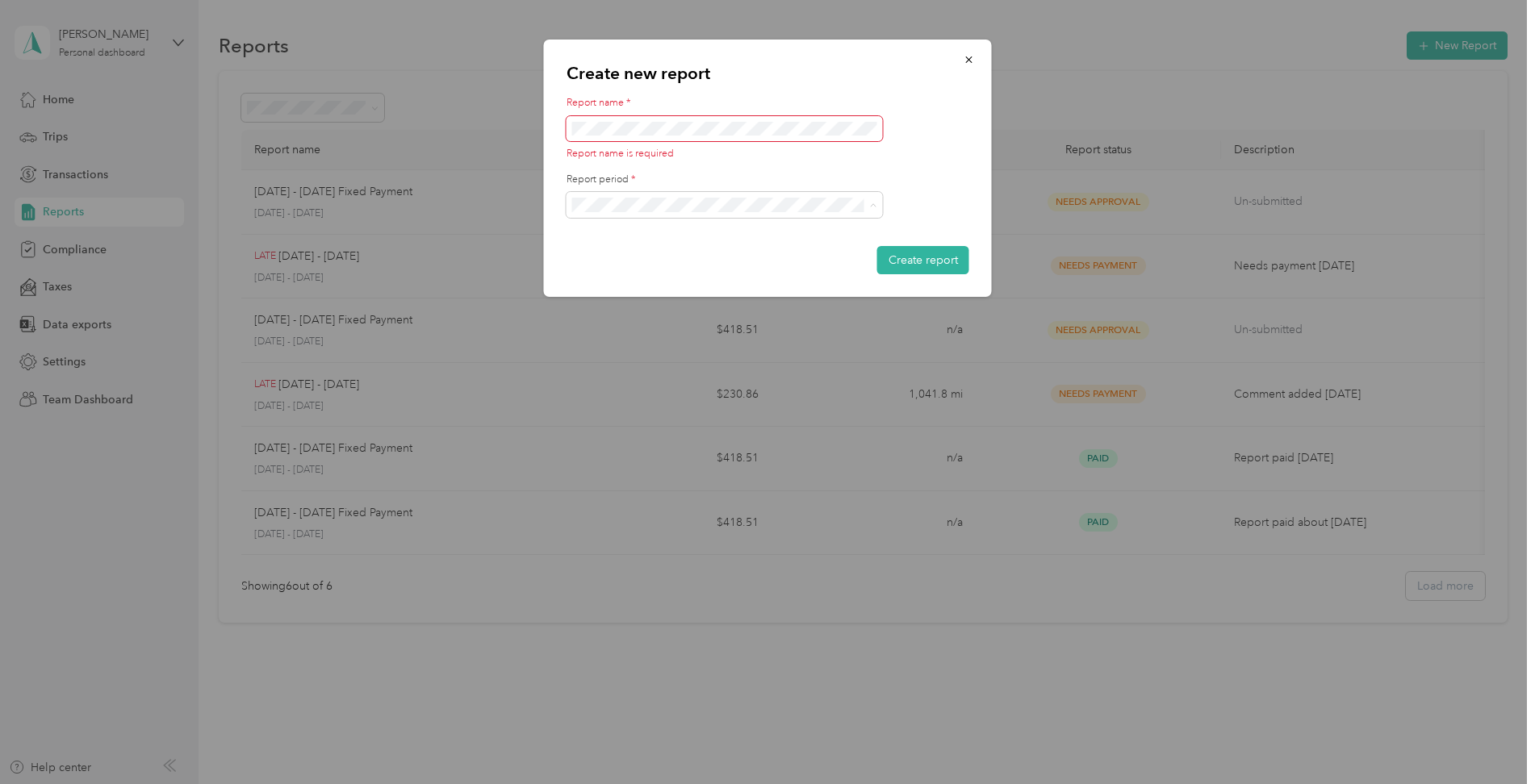
click at [723, 161] on form "Report name * Report name is required Report period * Create report" at bounding box center [768, 185] width 403 height 178
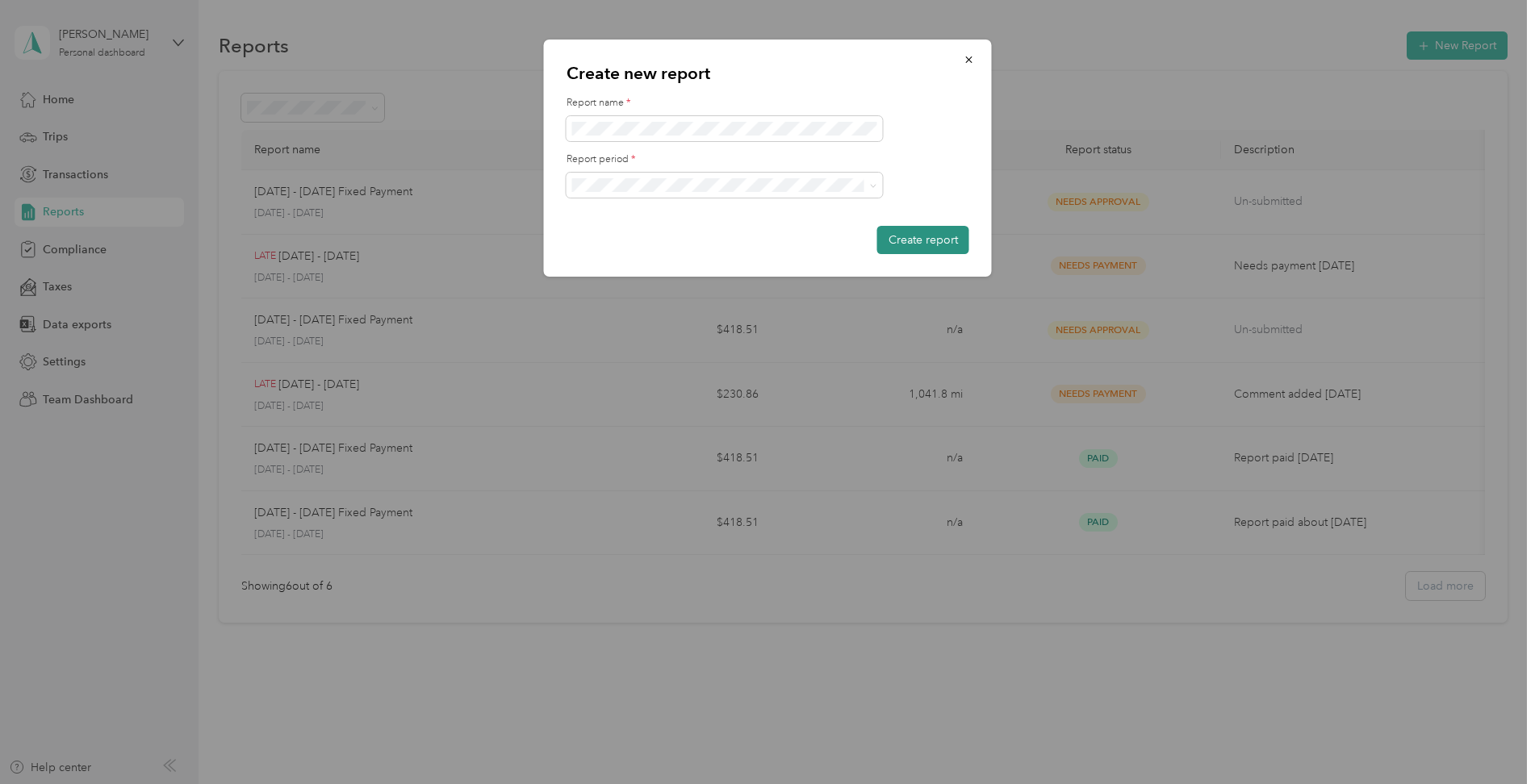
click at [926, 237] on button "Create report" at bounding box center [922, 240] width 92 height 28
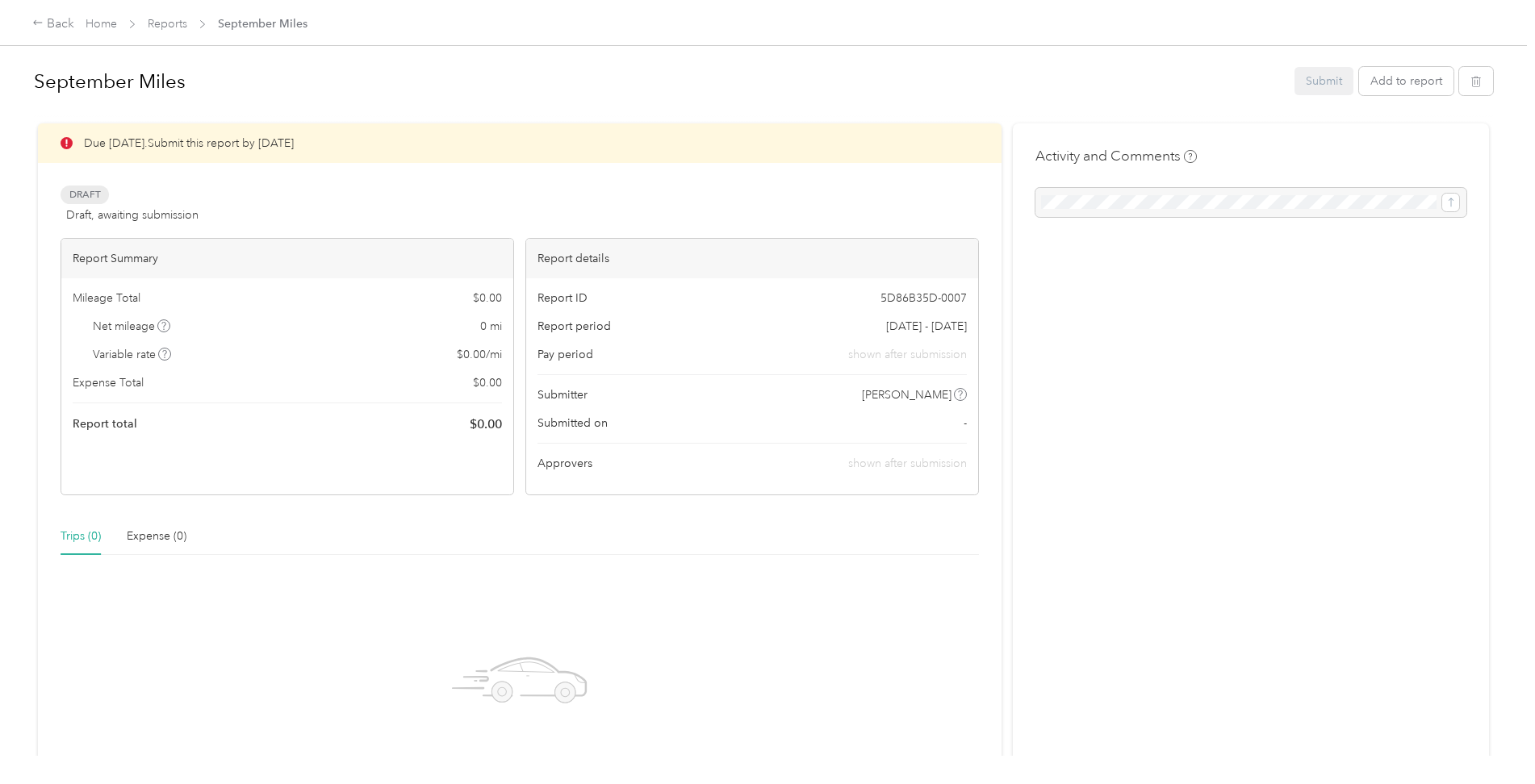
click at [79, 538] on div "Trips (0)" at bounding box center [80, 536] width 41 height 18
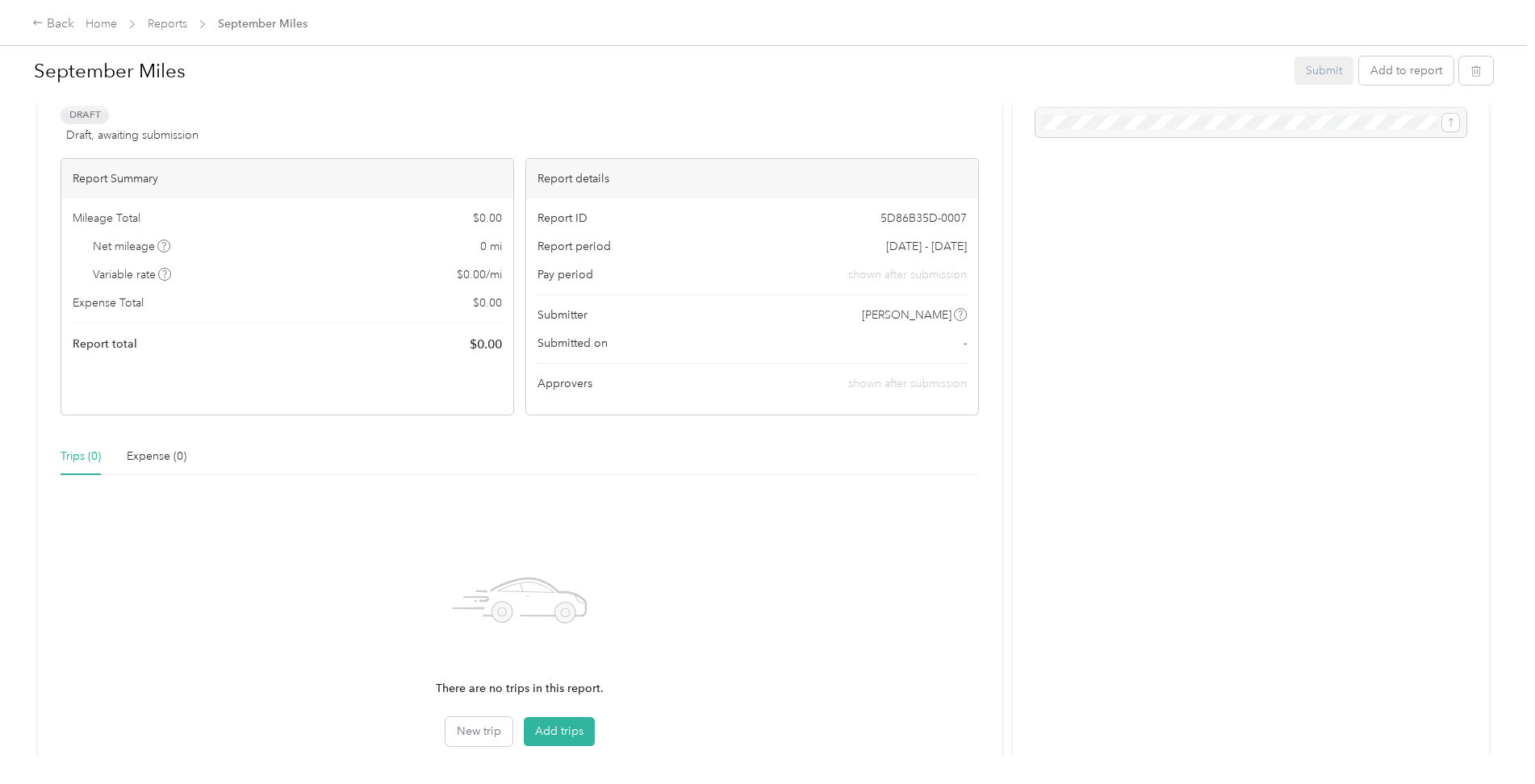
scroll to position [207, 0]
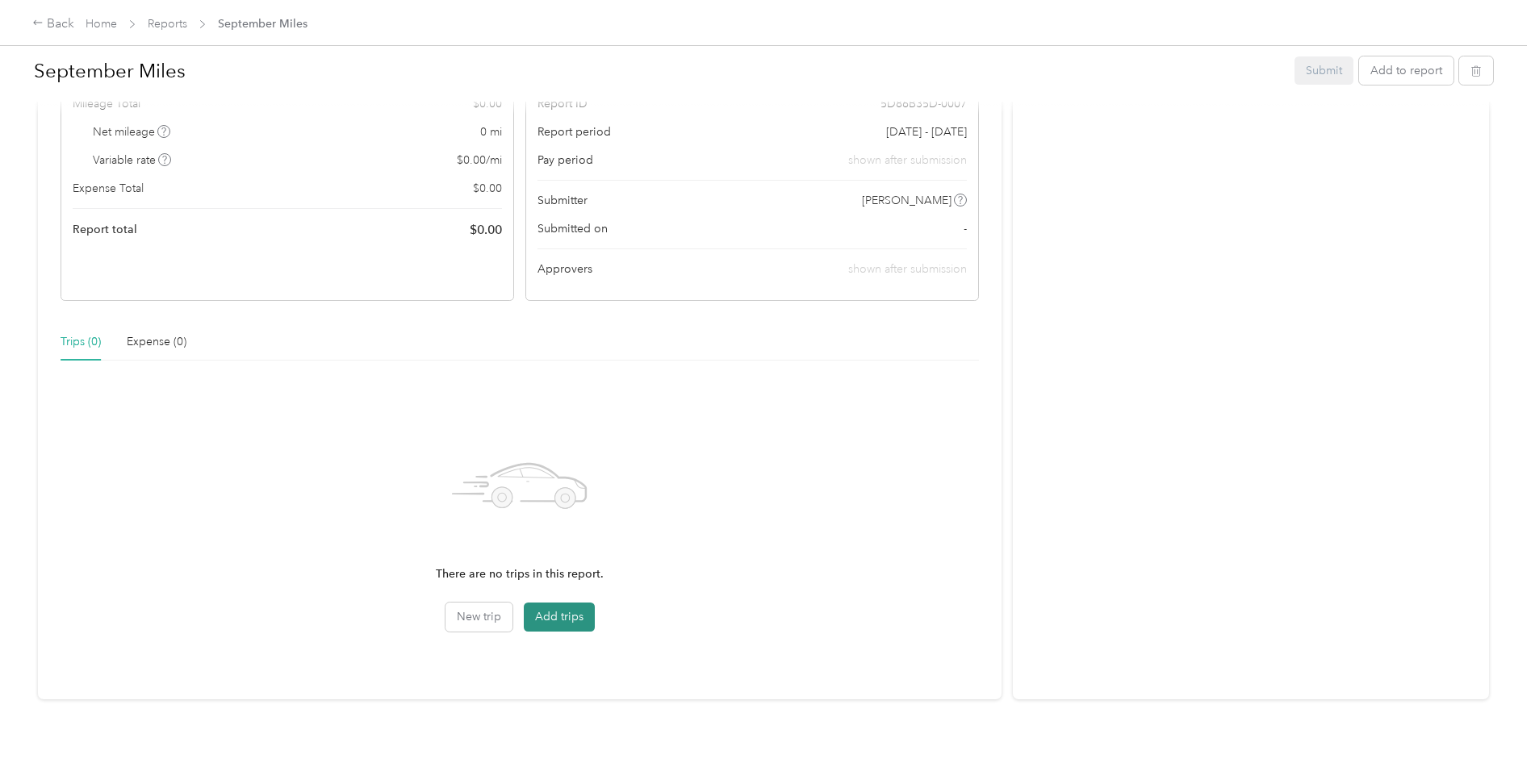
click at [555, 603] on button "Add trips" at bounding box center [559, 617] width 71 height 29
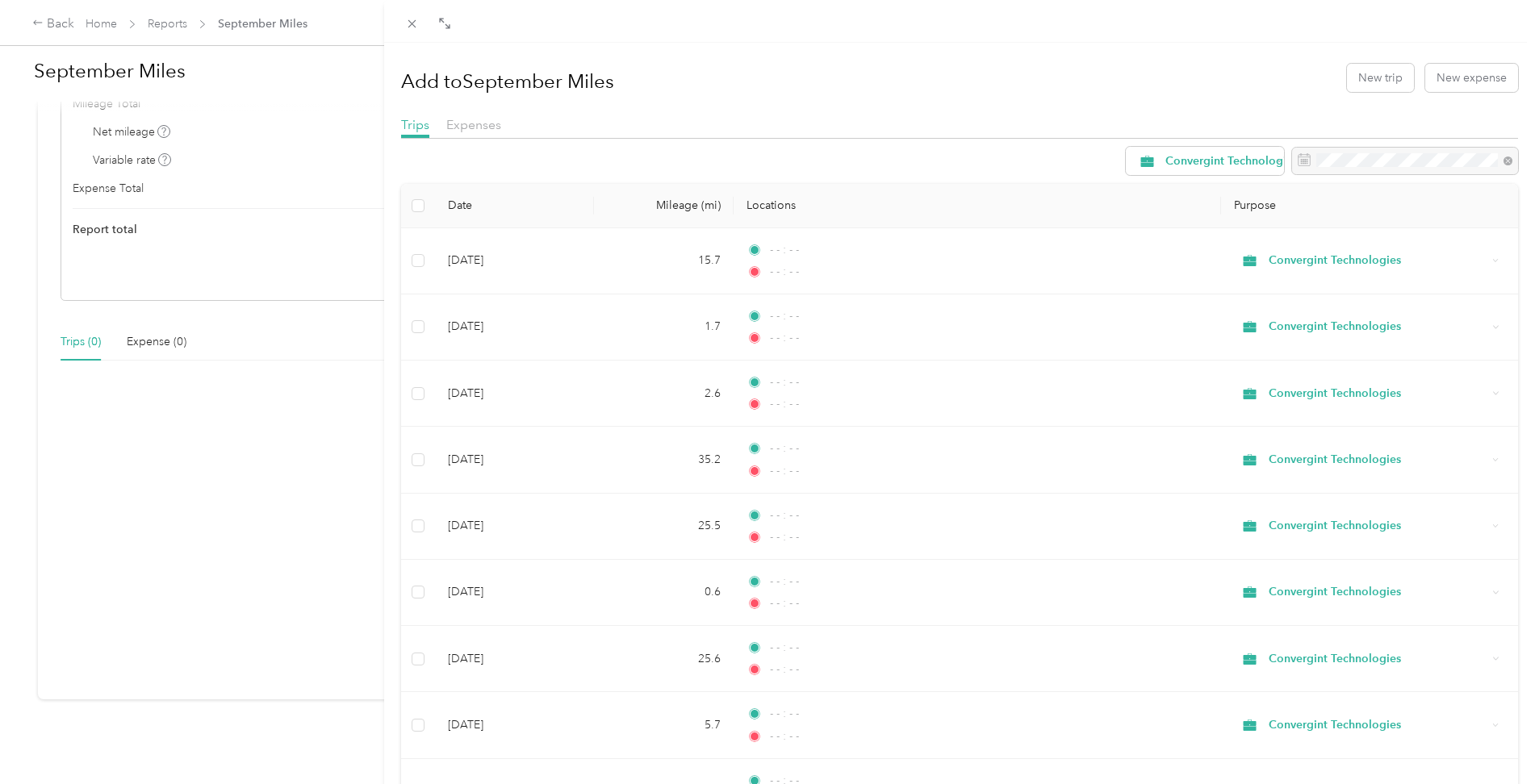
click at [410, 211] on th at bounding box center [418, 206] width 34 height 44
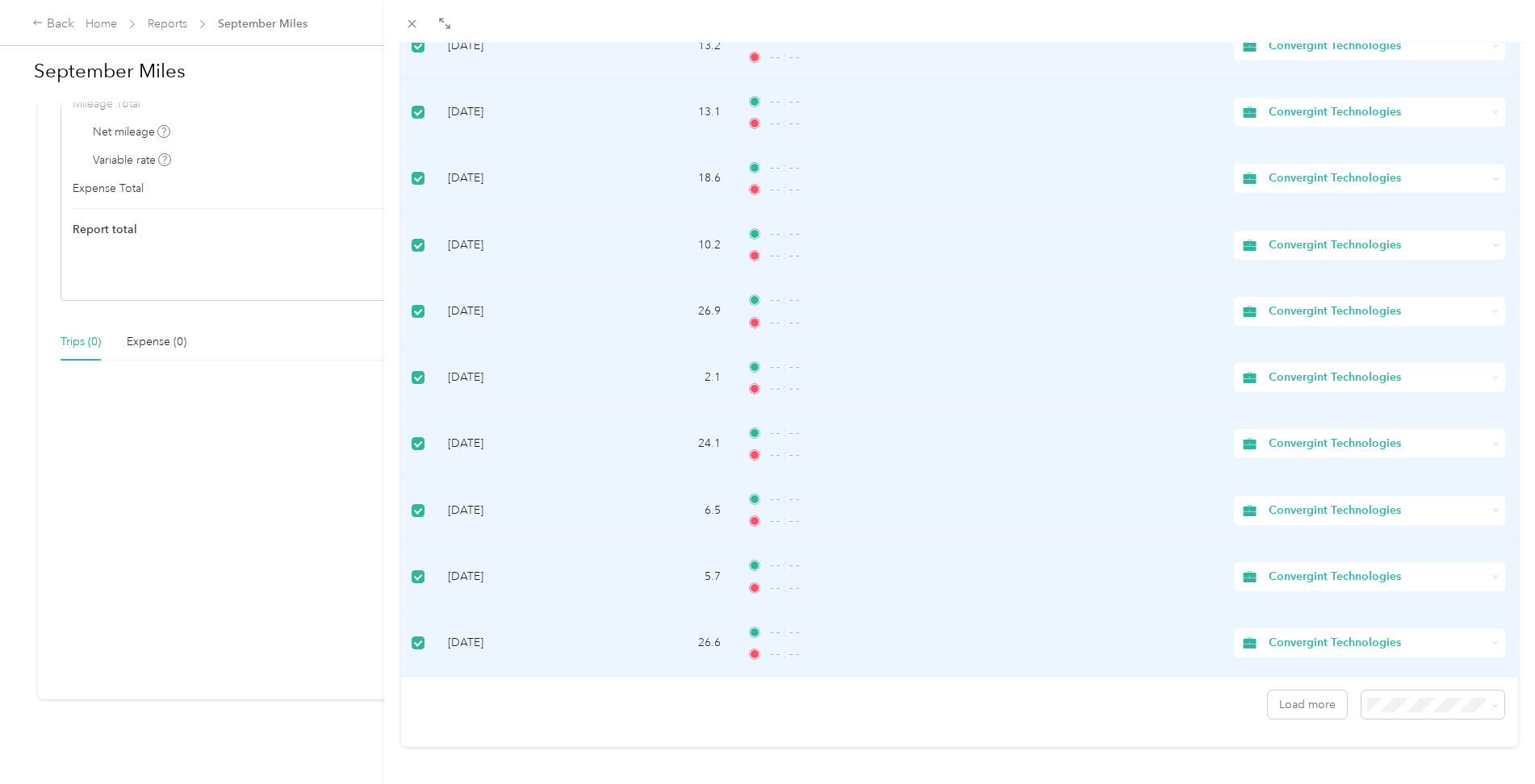
scroll to position [1227, 0]
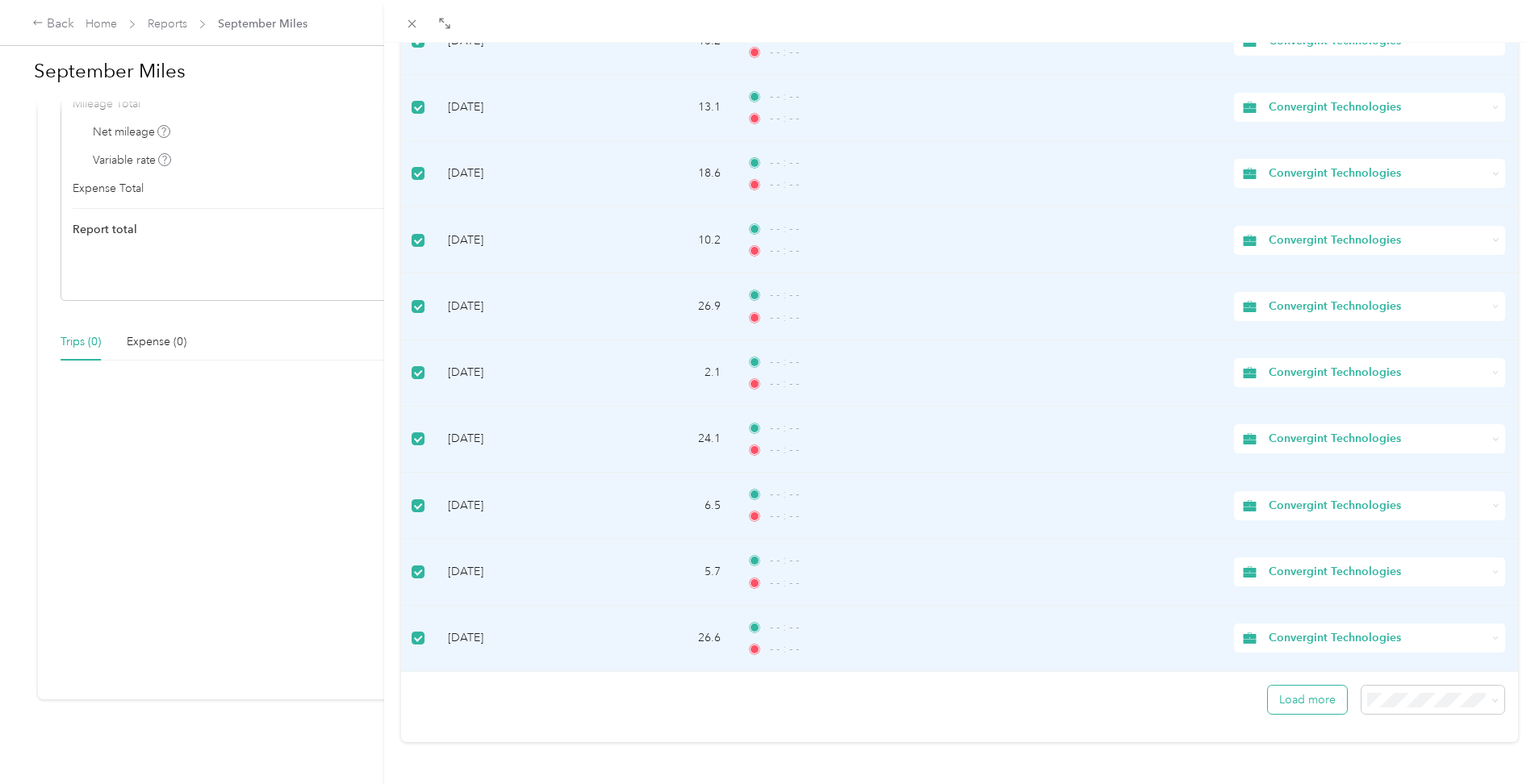
click at [1307, 692] on button "Load more" at bounding box center [1307, 700] width 79 height 28
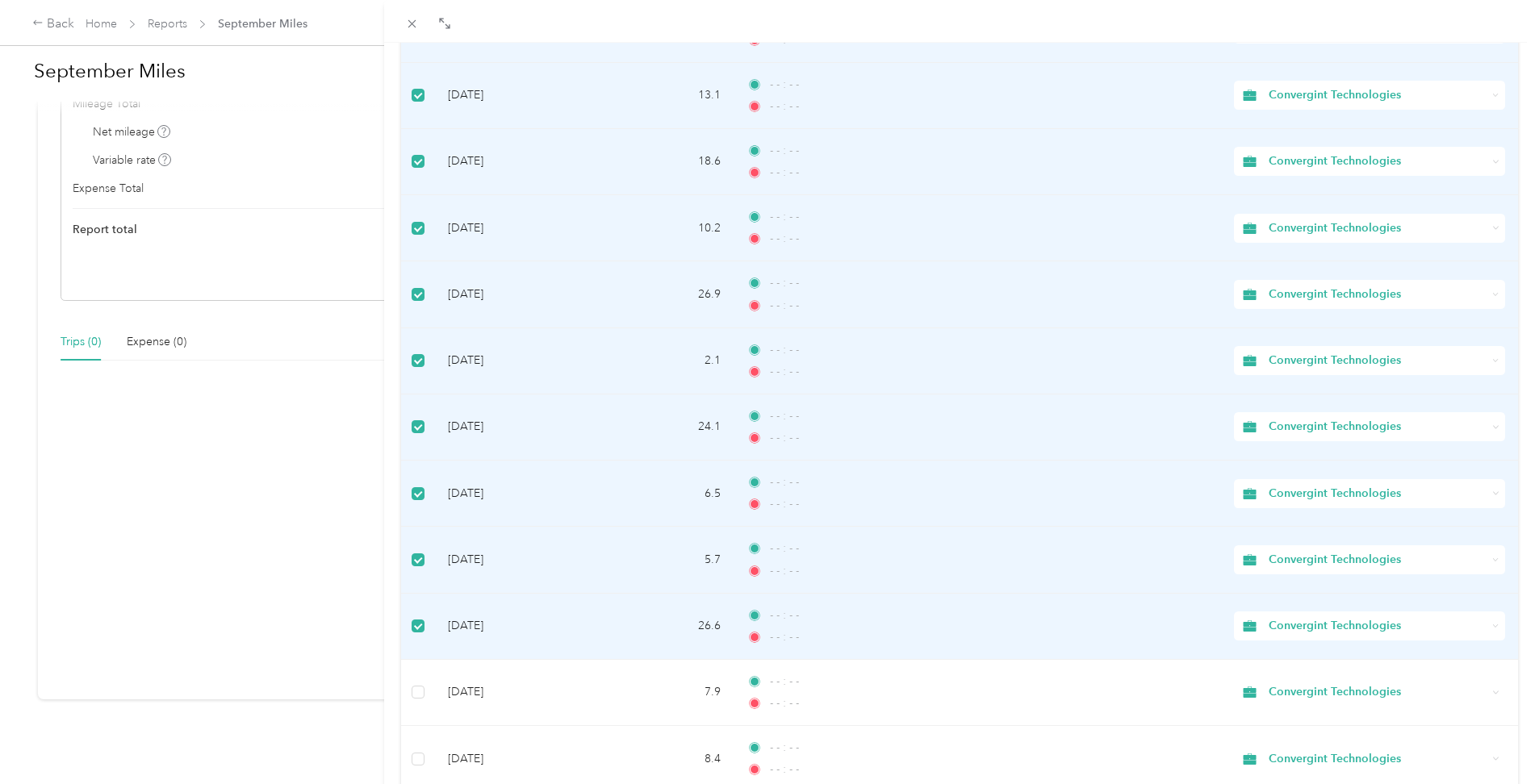
scroll to position [1711, 0]
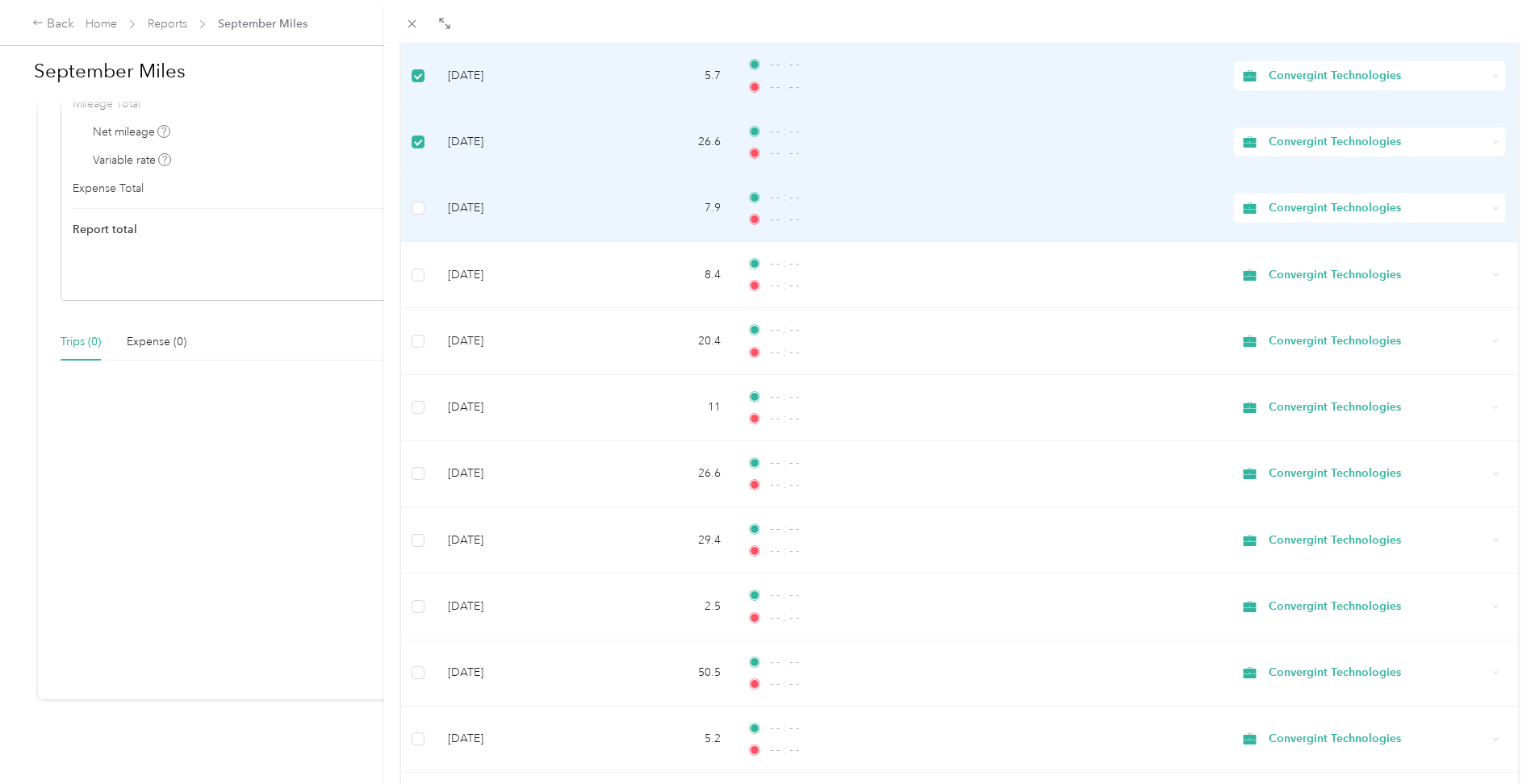
click at [418, 218] on td at bounding box center [418, 209] width 34 height 66
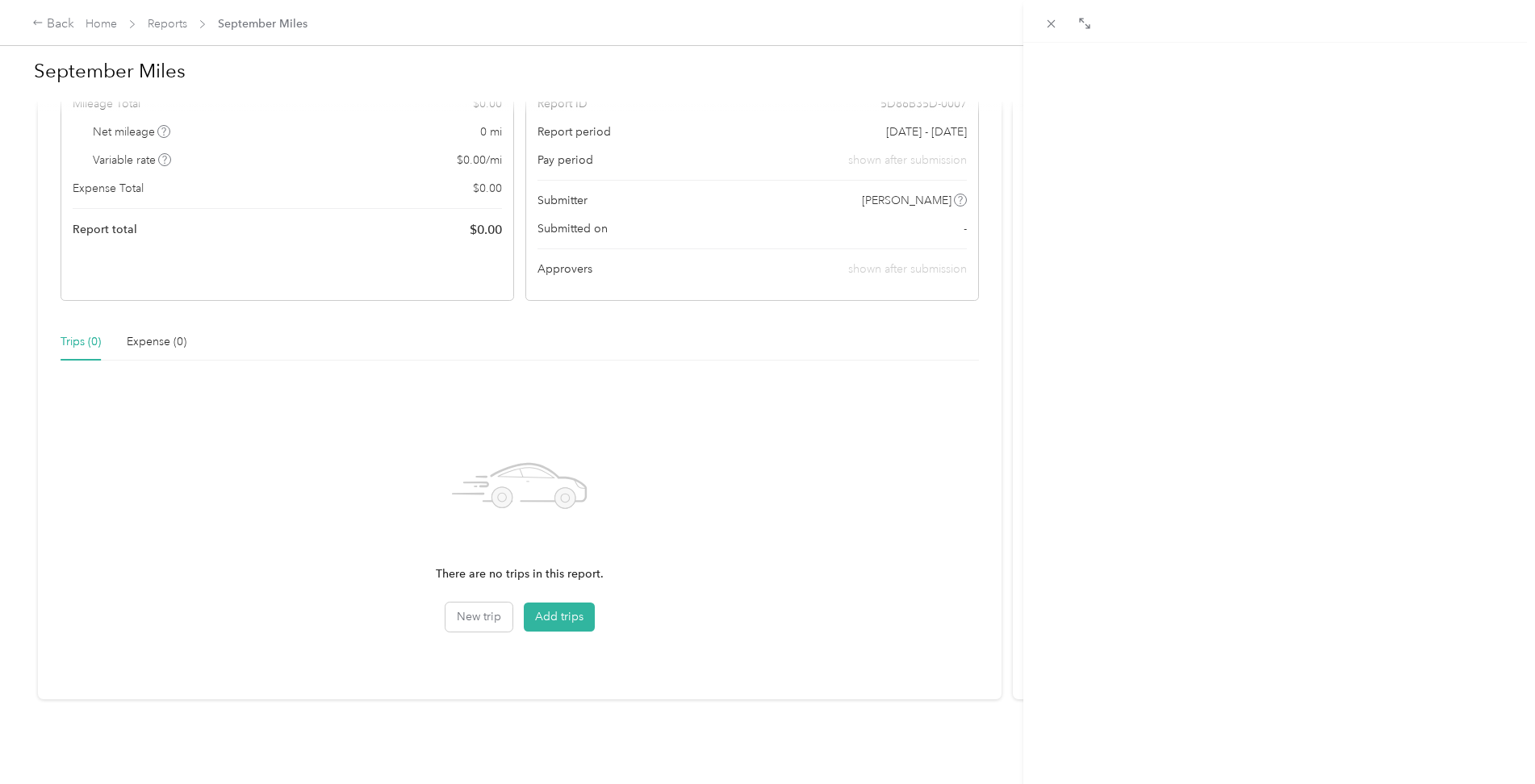
scroll to position [130, 0]
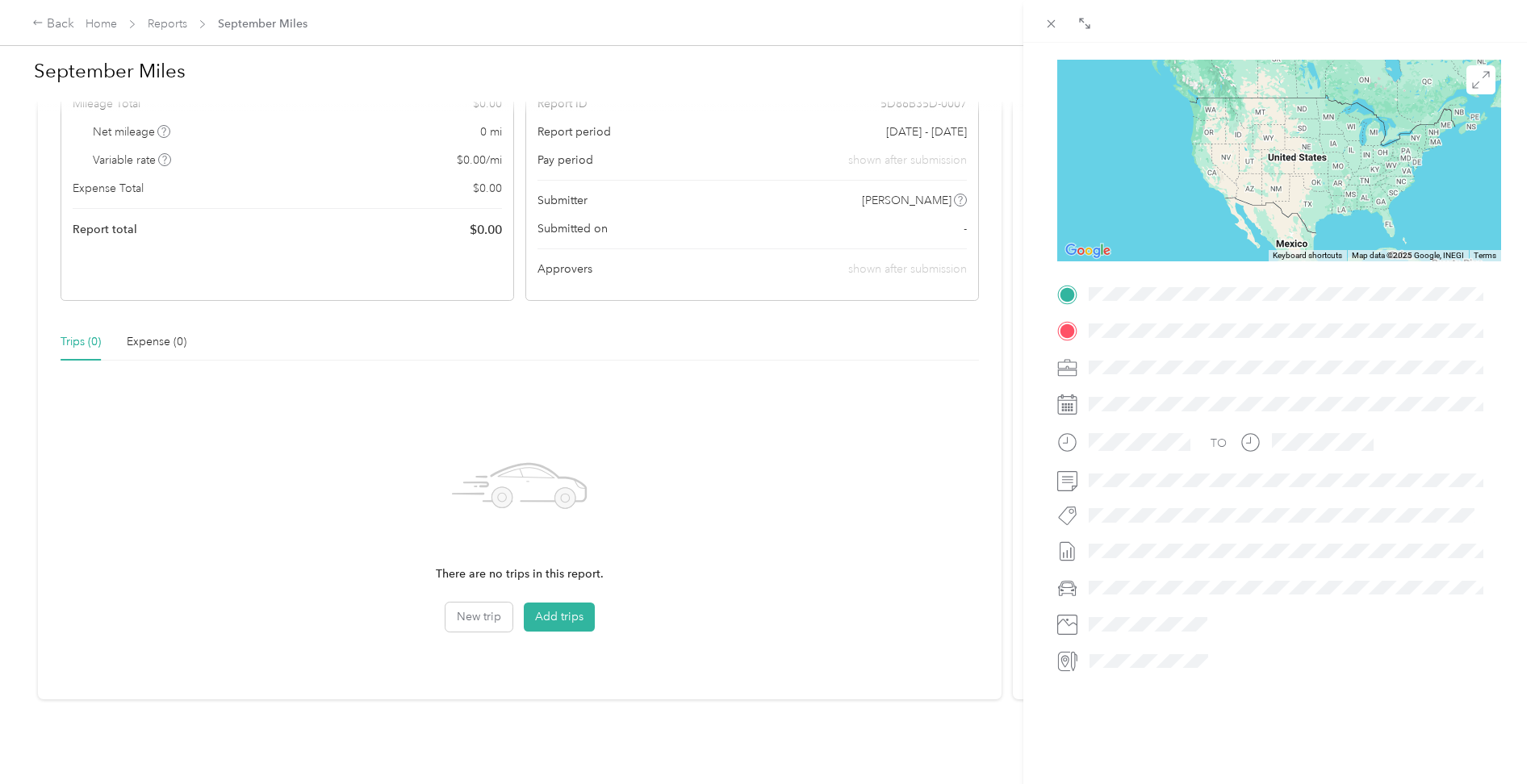
click at [552, 604] on div "BACK Trips Trip detail Trip details This trip cannot be edited because it is ei…" at bounding box center [768, 392] width 1535 height 784
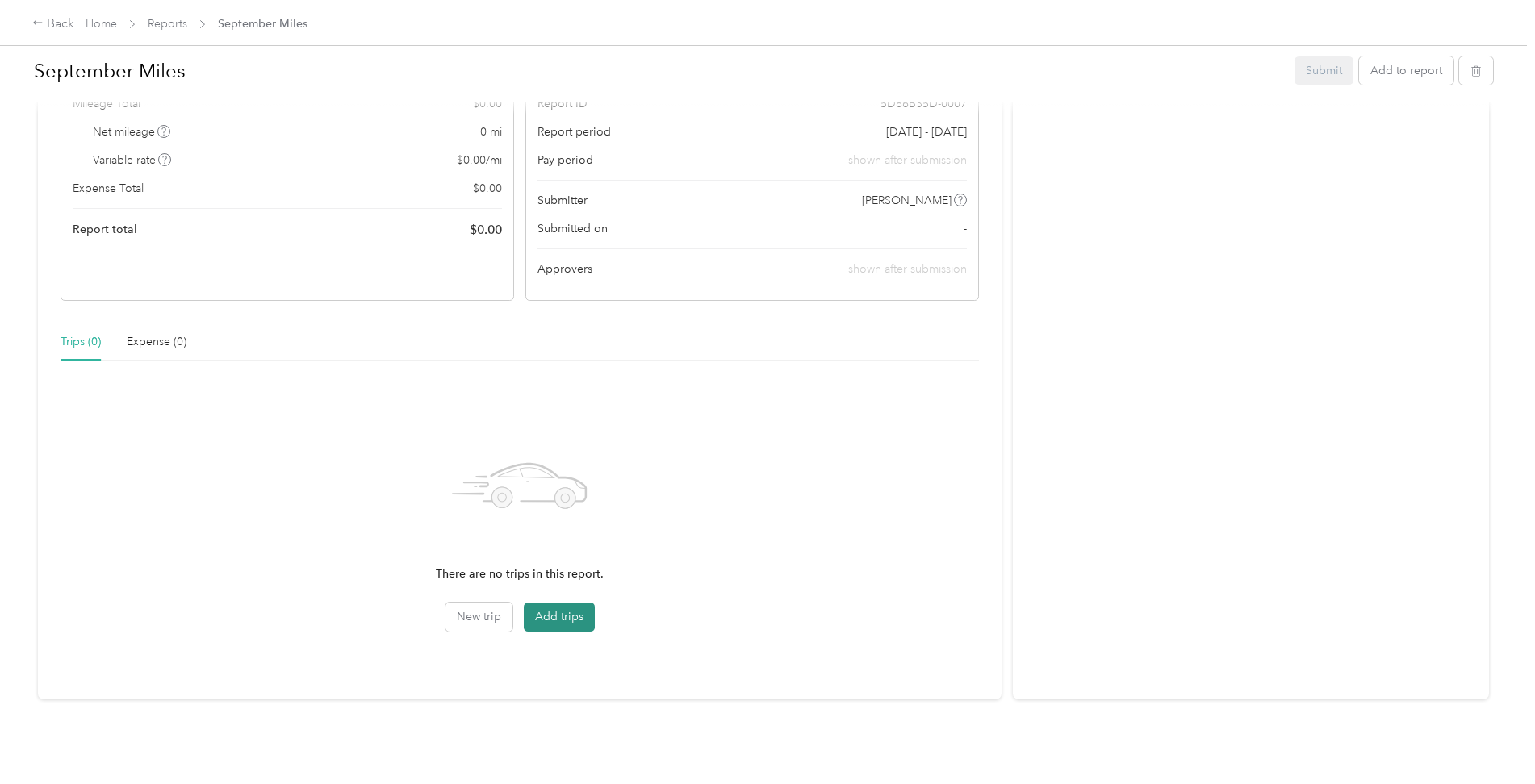
click at [571, 609] on button "Add trips" at bounding box center [559, 617] width 71 height 29
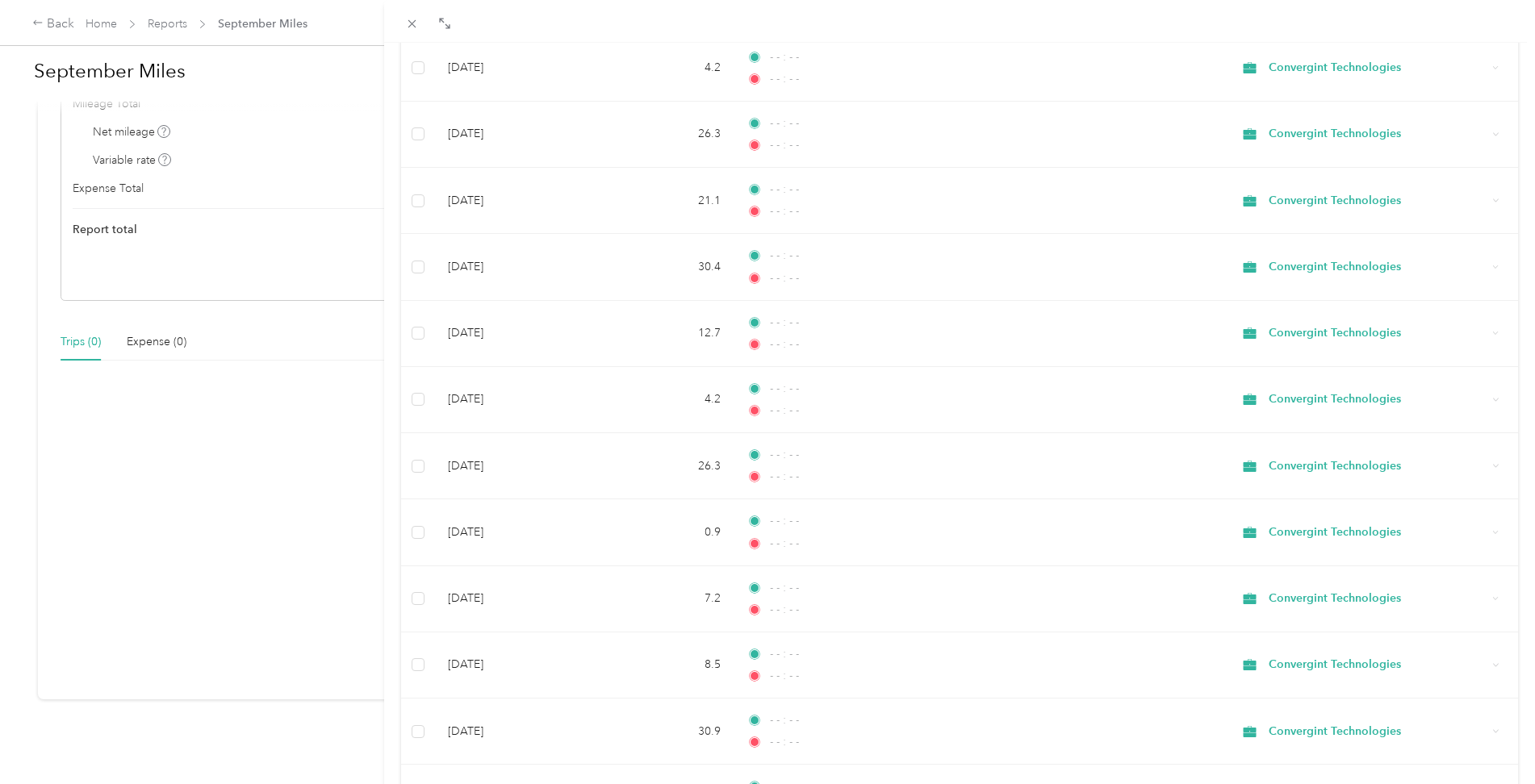
scroll to position [2886, 0]
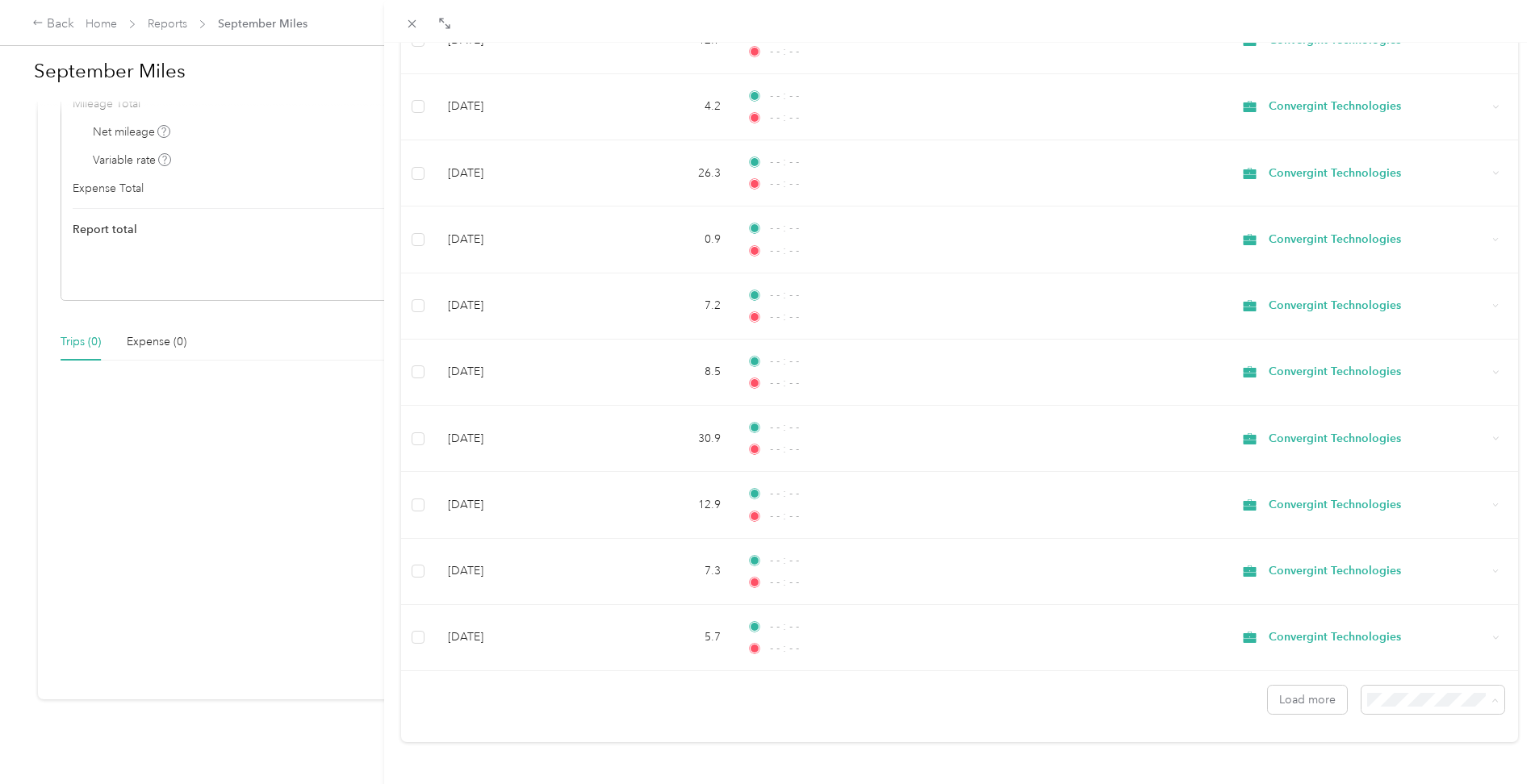
click at [1423, 635] on li "50 per load" at bounding box center [1421, 629] width 143 height 28
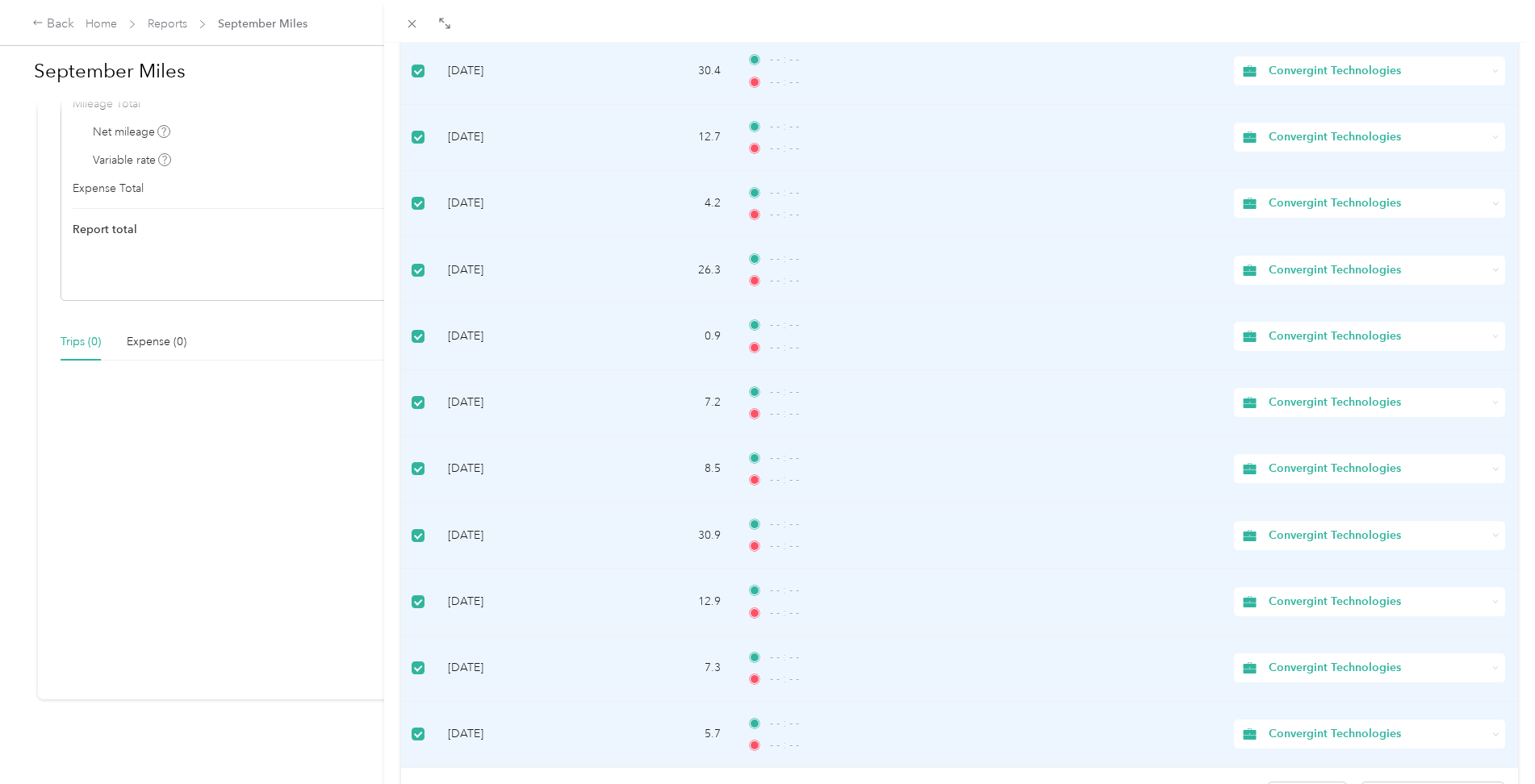
scroll to position [2886, 0]
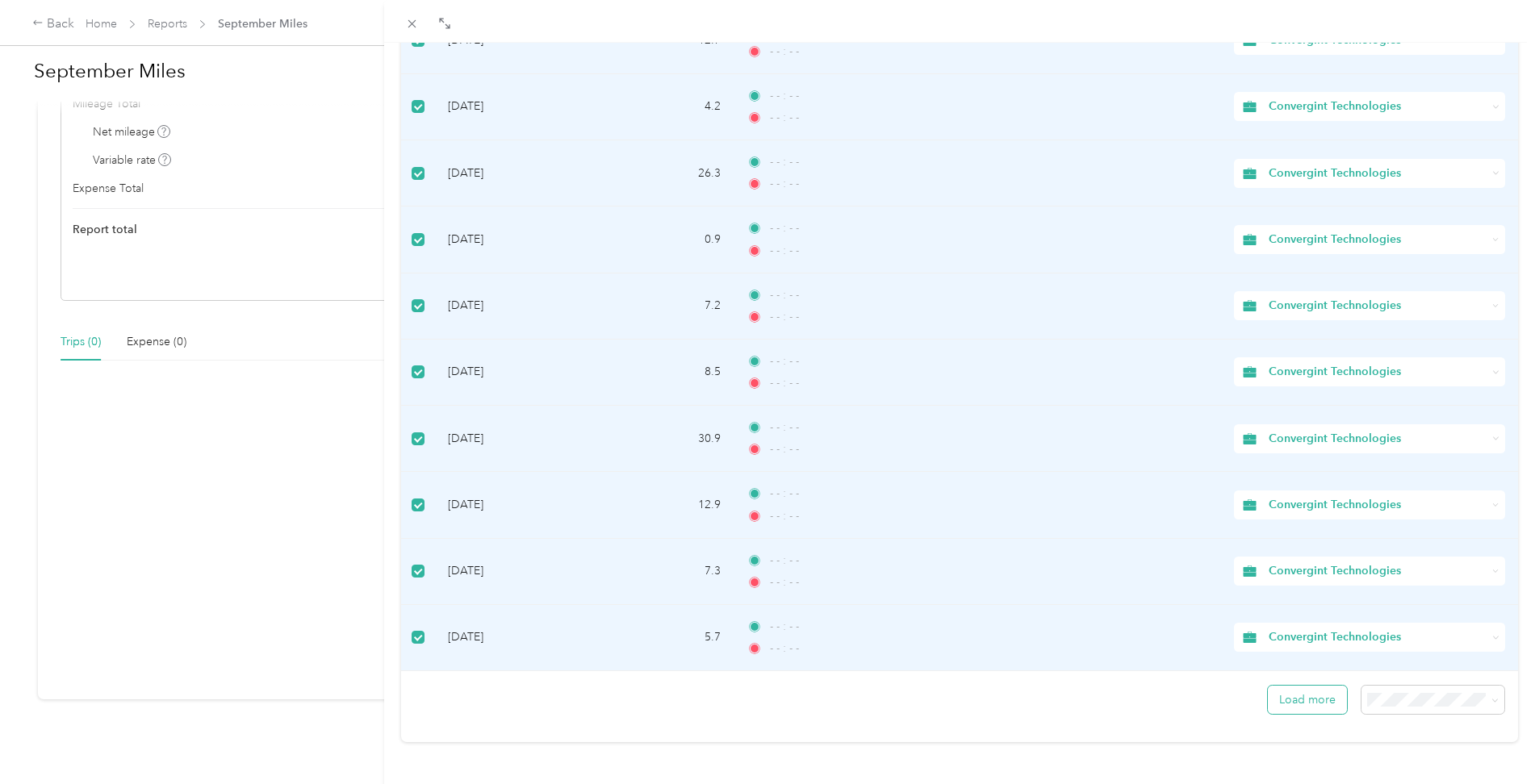
click at [1288, 688] on button "Load more" at bounding box center [1307, 700] width 79 height 28
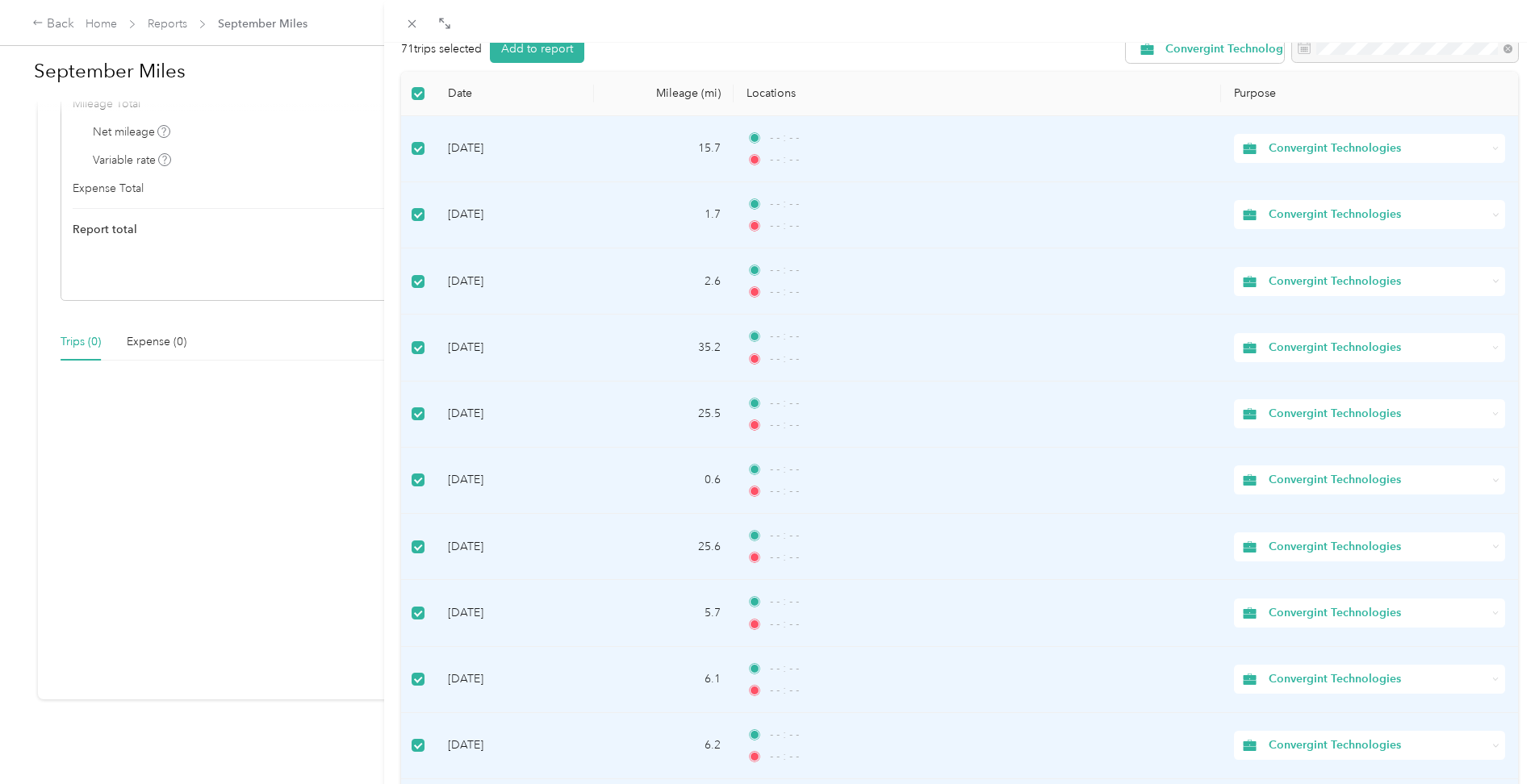
scroll to position [0, 0]
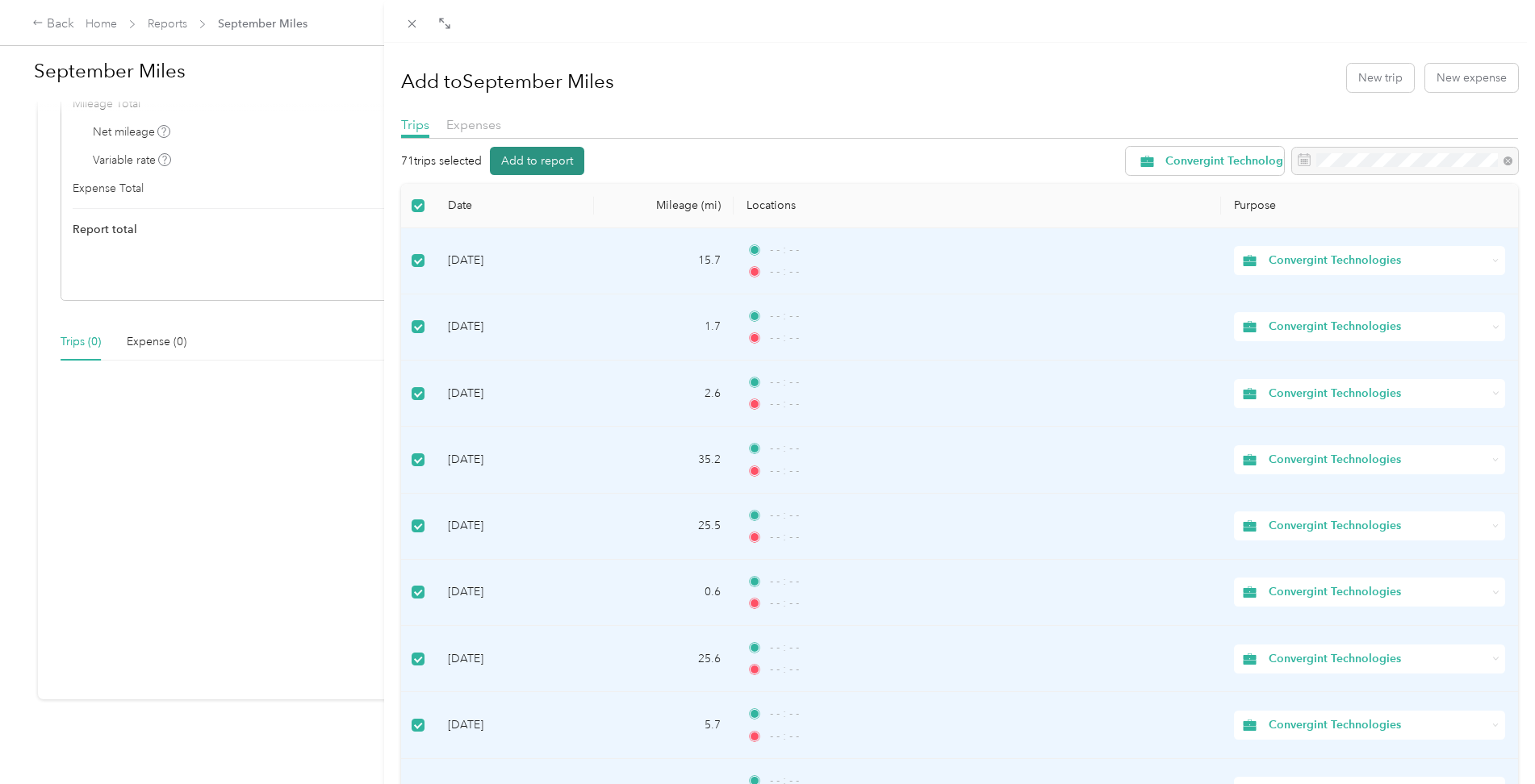
click at [531, 160] on button "Add to report" at bounding box center [537, 161] width 94 height 28
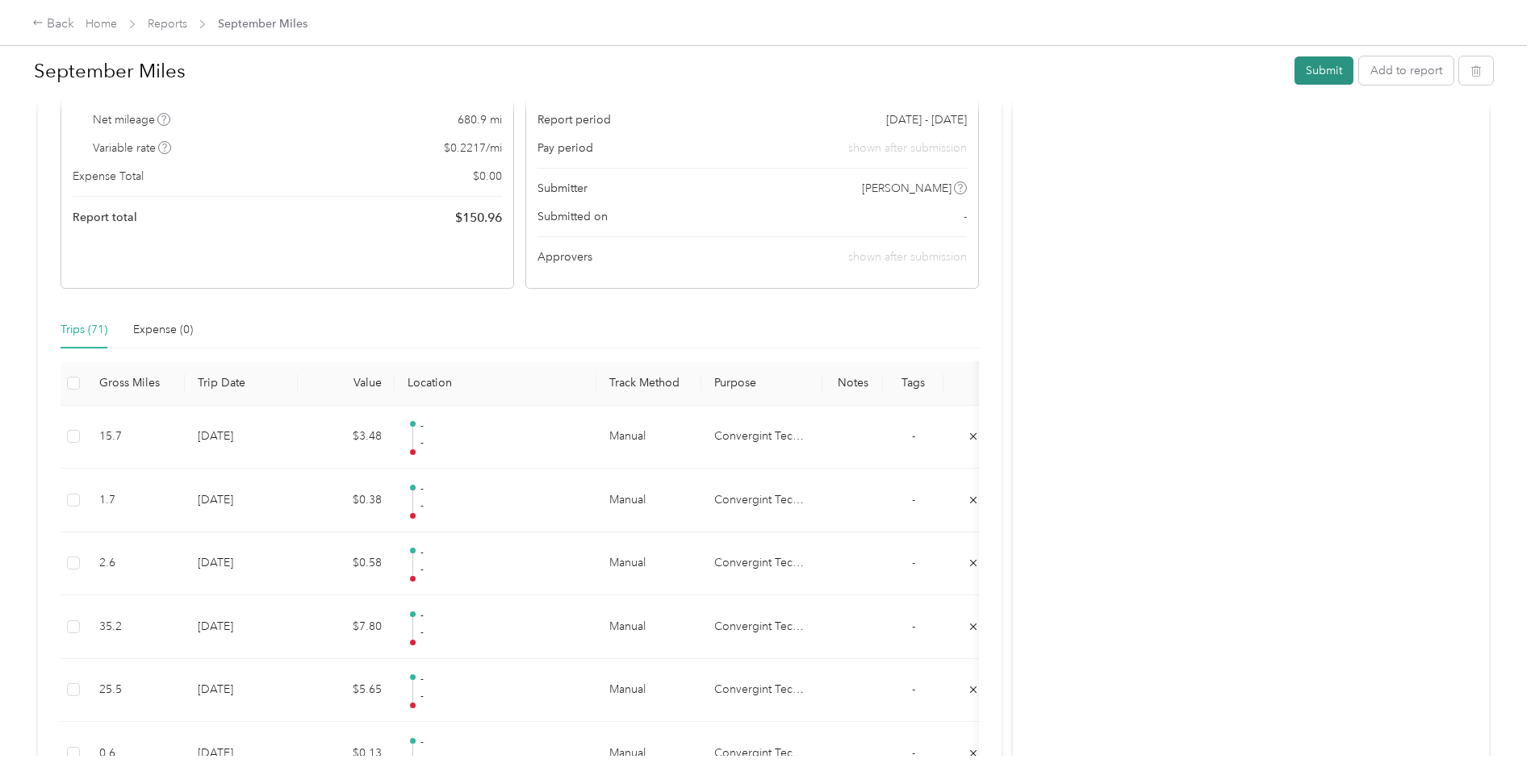
click at [1317, 71] on button "Submit" at bounding box center [1324, 71] width 59 height 28
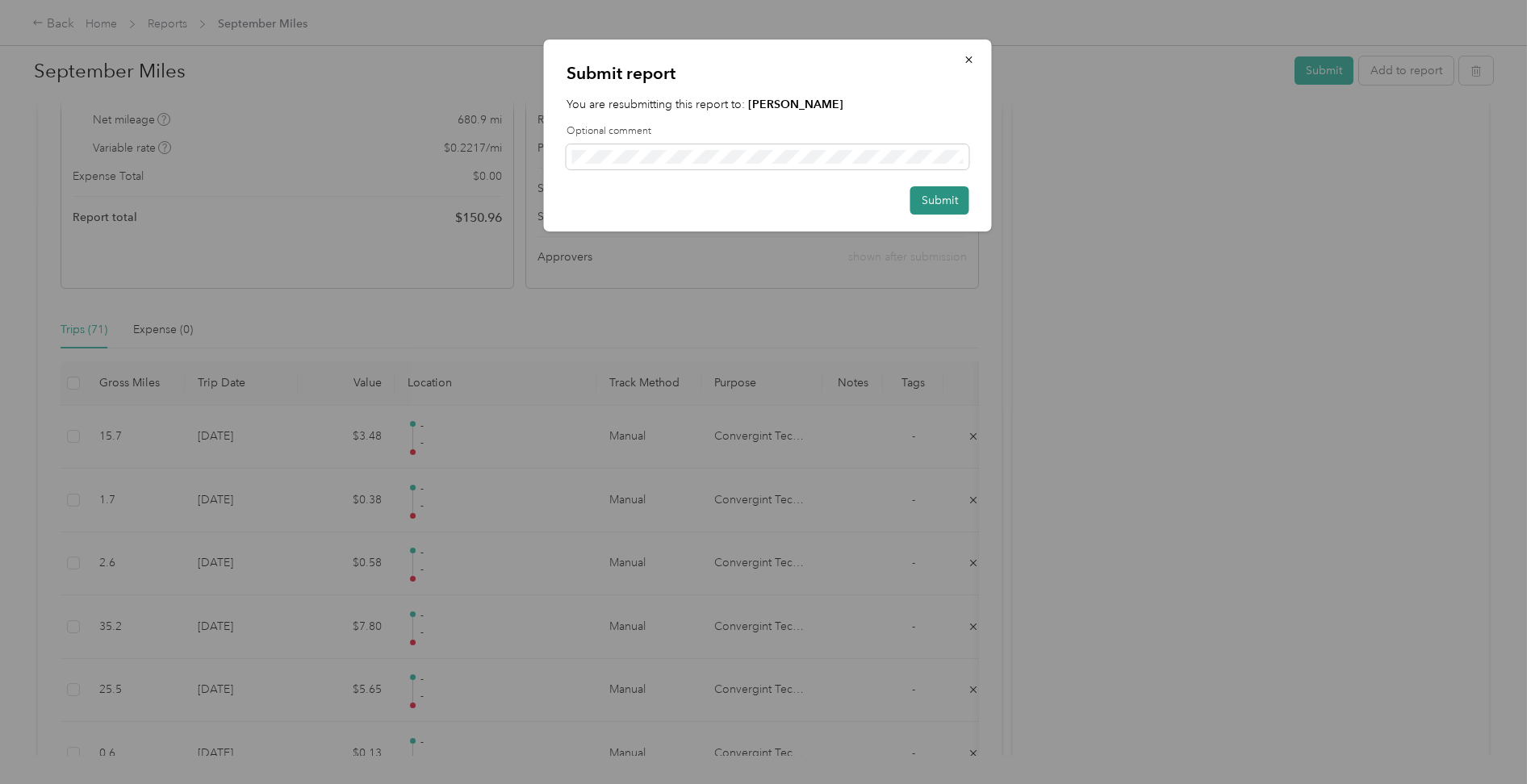
click at [938, 200] on button "Submit" at bounding box center [940, 201] width 59 height 28
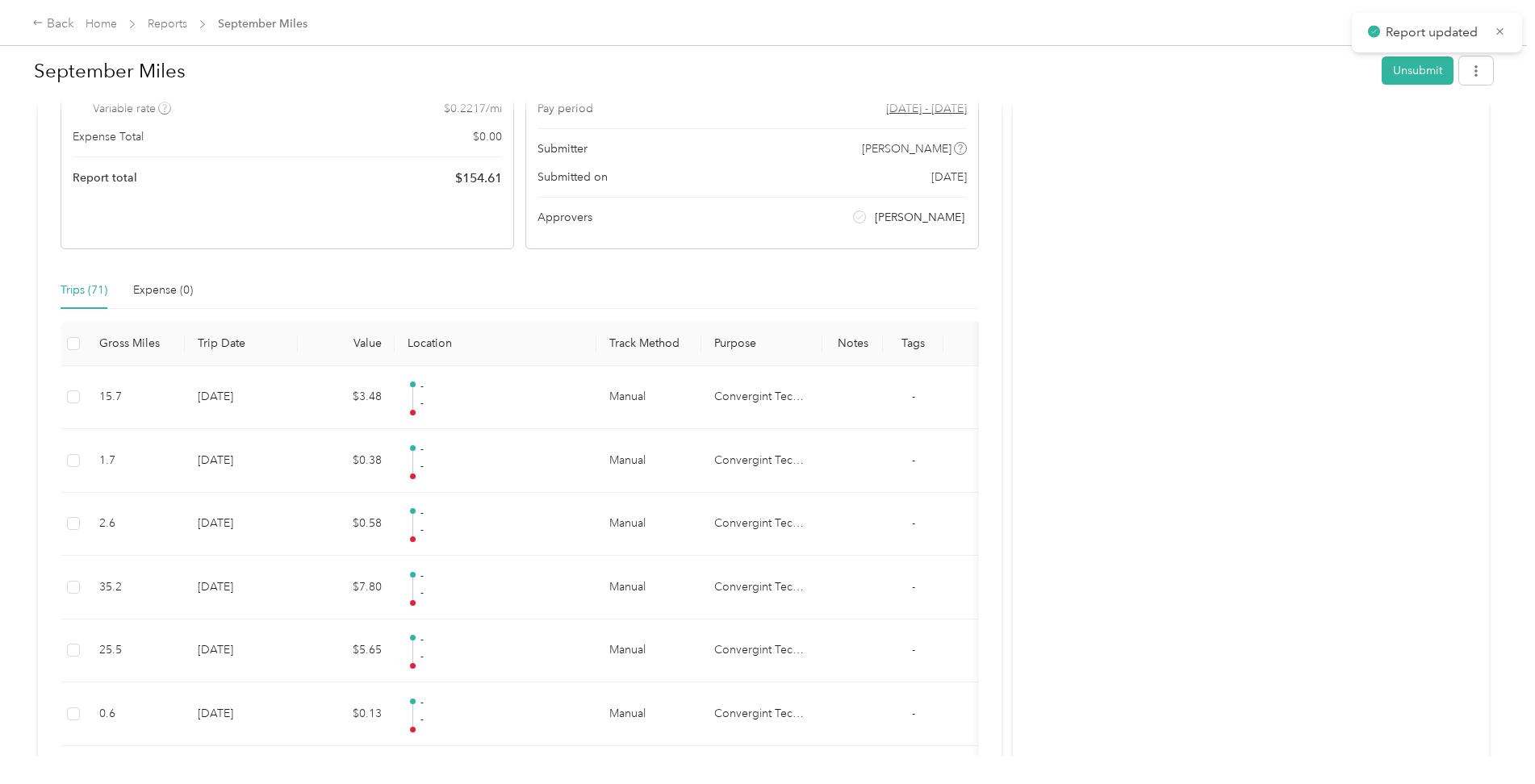
scroll to position [167, 0]
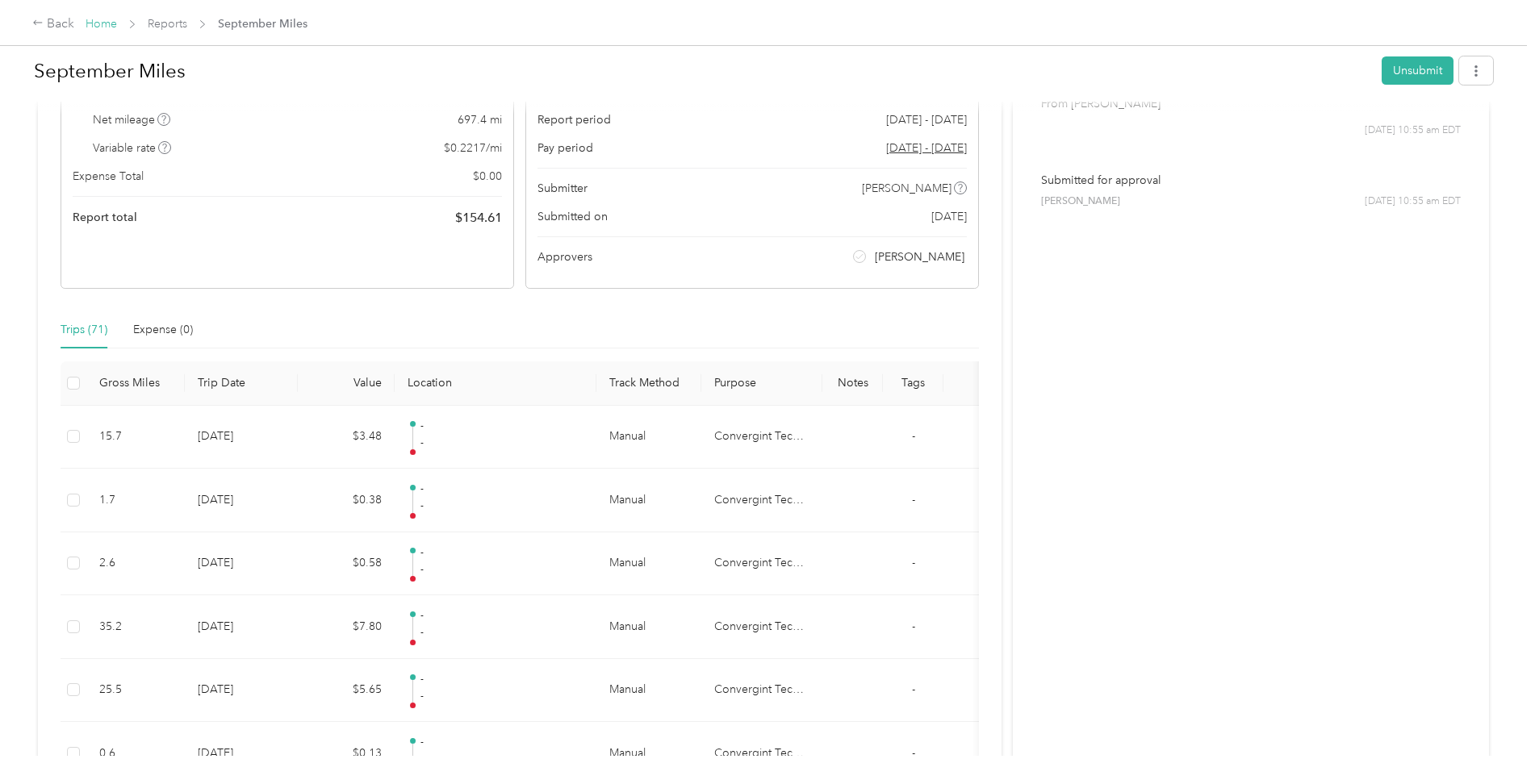
click at [100, 23] on link "Home" at bounding box center [101, 24] width 31 height 14
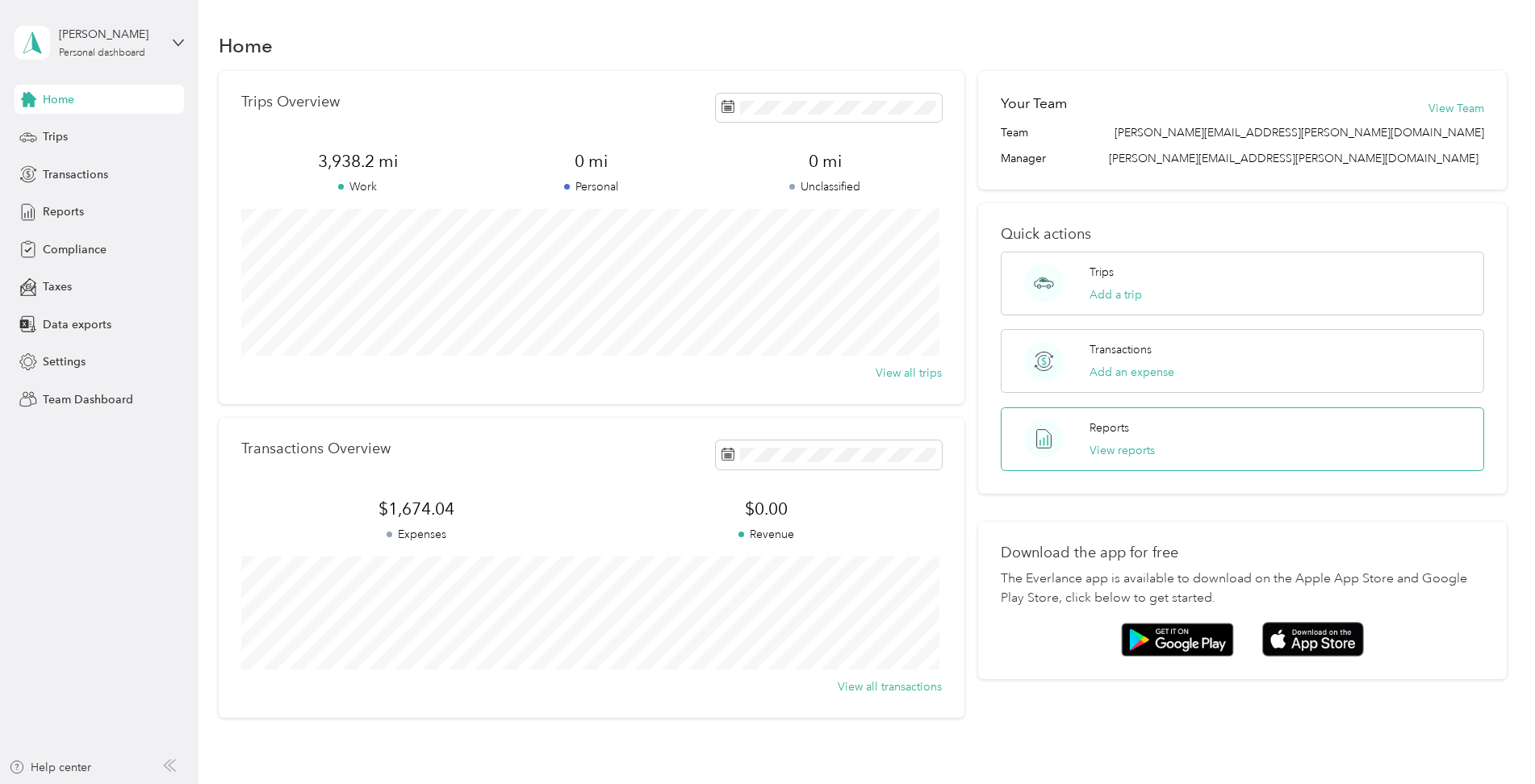
click at [1171, 438] on div "Reports View reports" at bounding box center [1242, 440] width 483 height 64
